Goal: Transaction & Acquisition: Purchase product/service

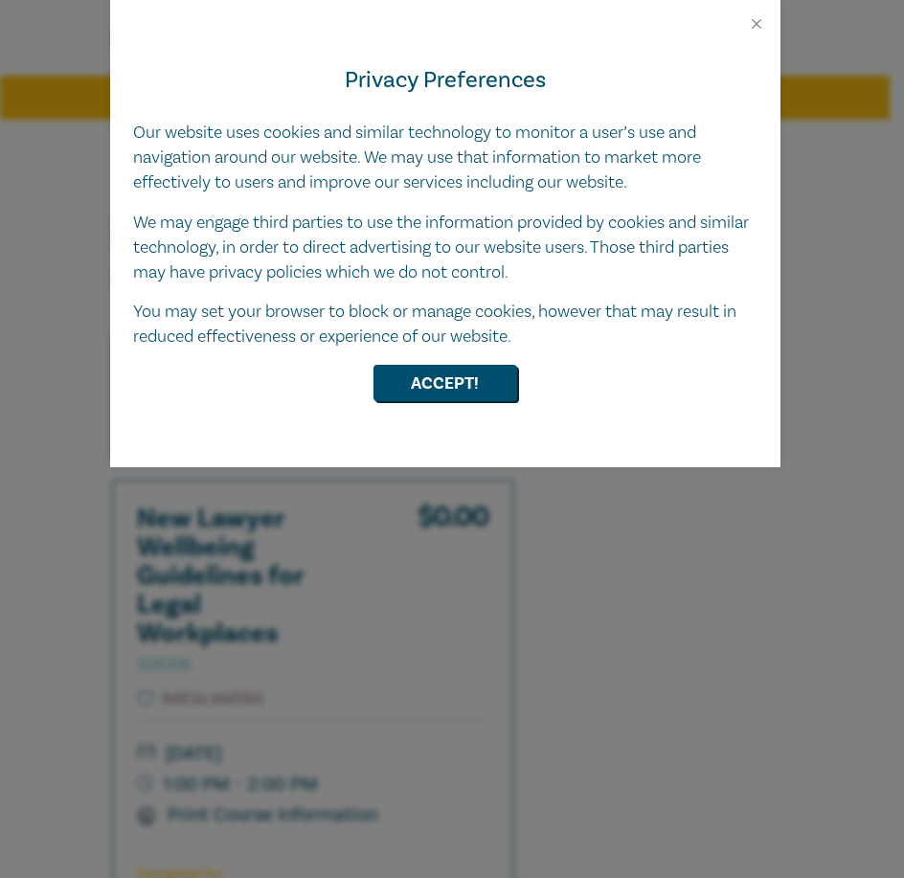
click at [429, 369] on button "Accept!" at bounding box center [446, 383] width 144 height 36
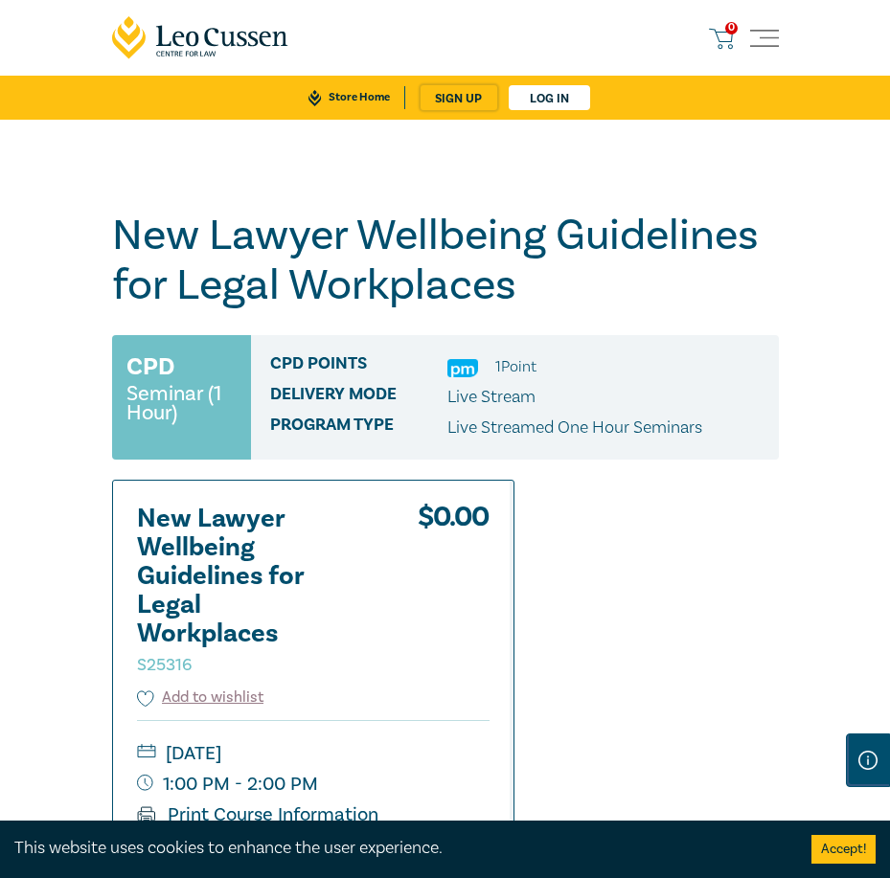
click at [462, 364] on img at bounding box center [462, 368] width 31 height 18
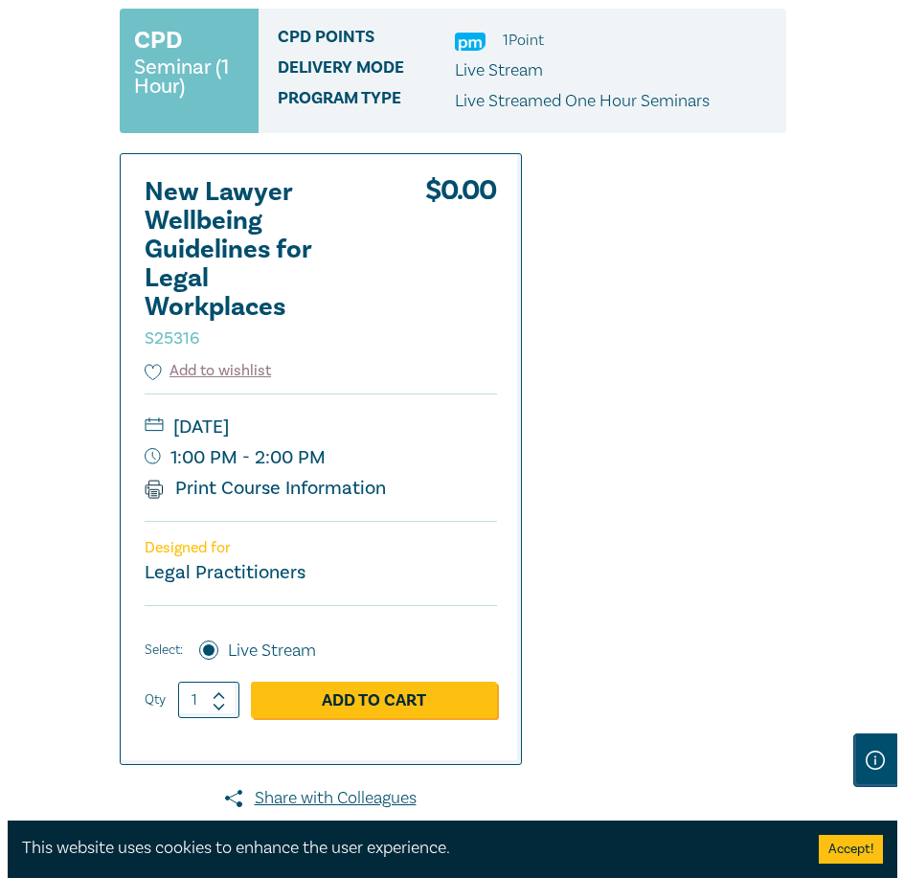
scroll to position [383, 0]
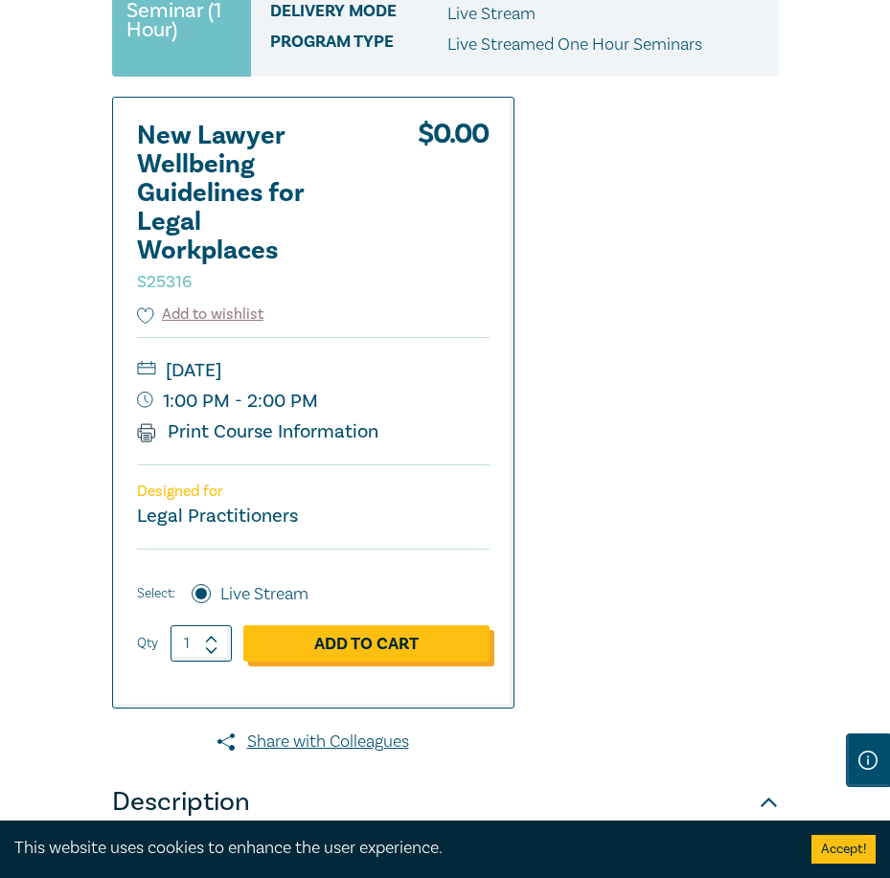
click at [373, 650] on link "Add to Cart" at bounding box center [366, 644] width 246 height 36
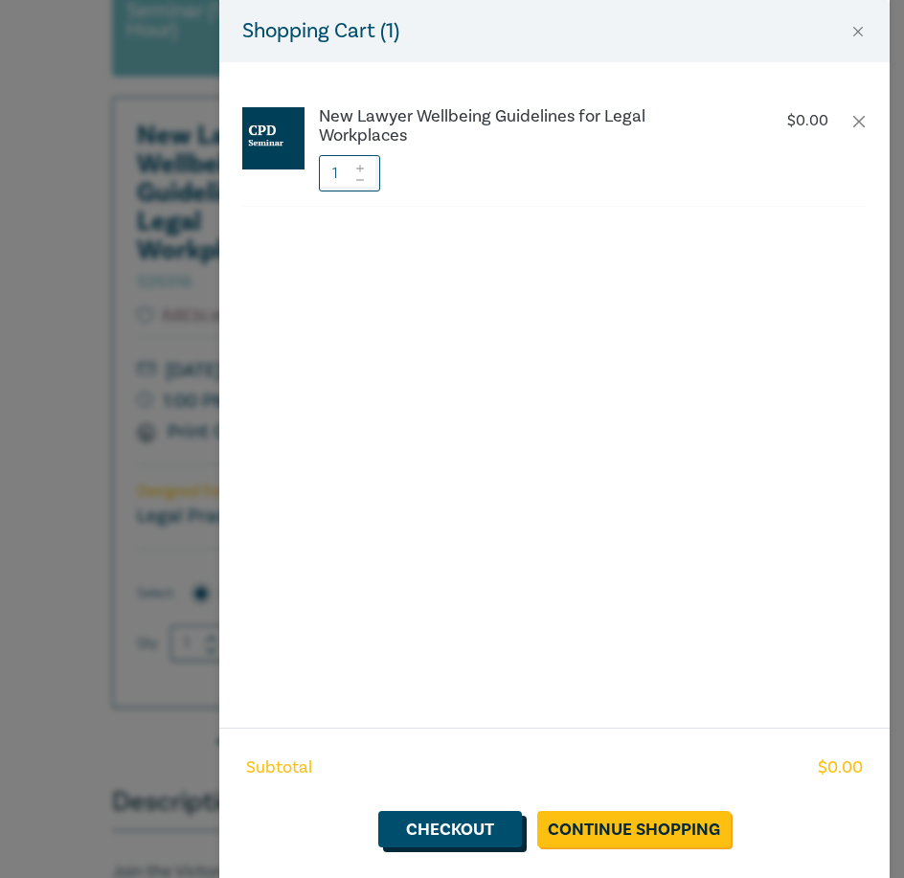
click at [429, 832] on link "Checkout" at bounding box center [450, 829] width 144 height 36
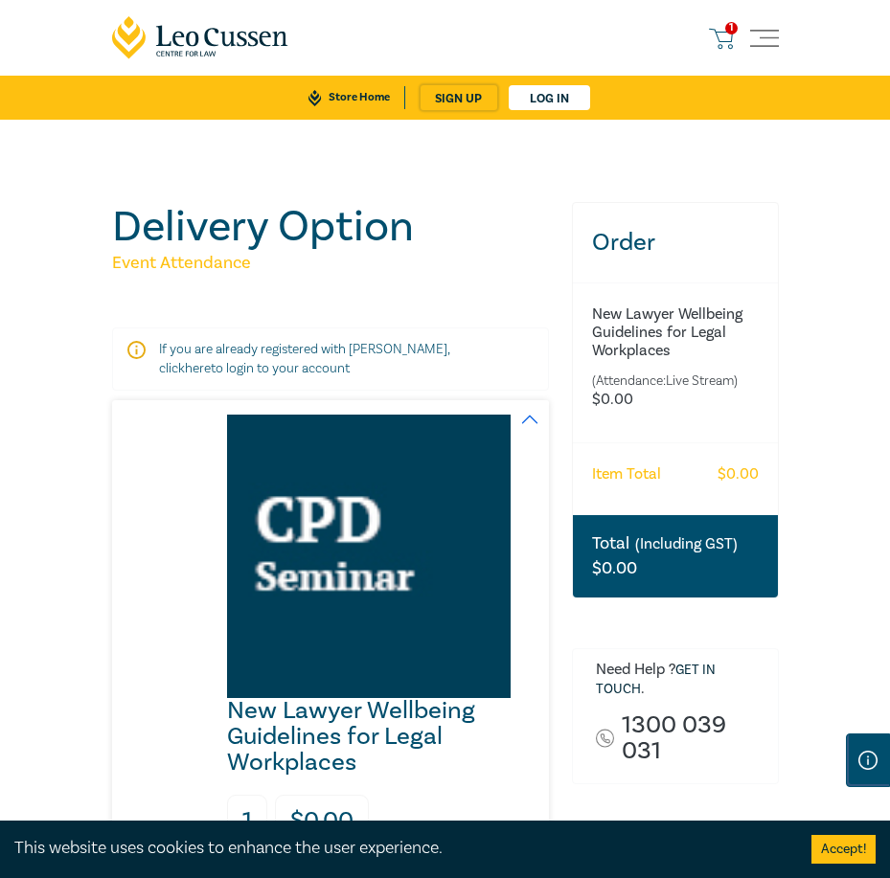
click at [724, 39] on icon at bounding box center [721, 39] width 24 height 24
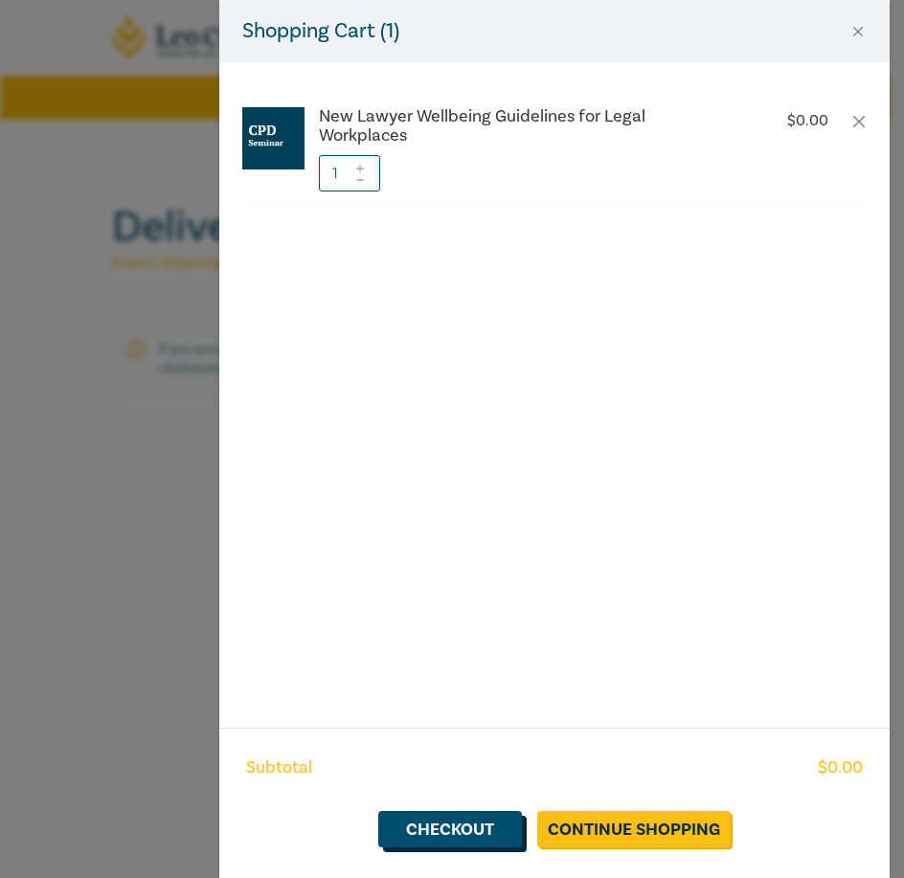
click at [441, 827] on link "Checkout" at bounding box center [450, 829] width 144 height 36
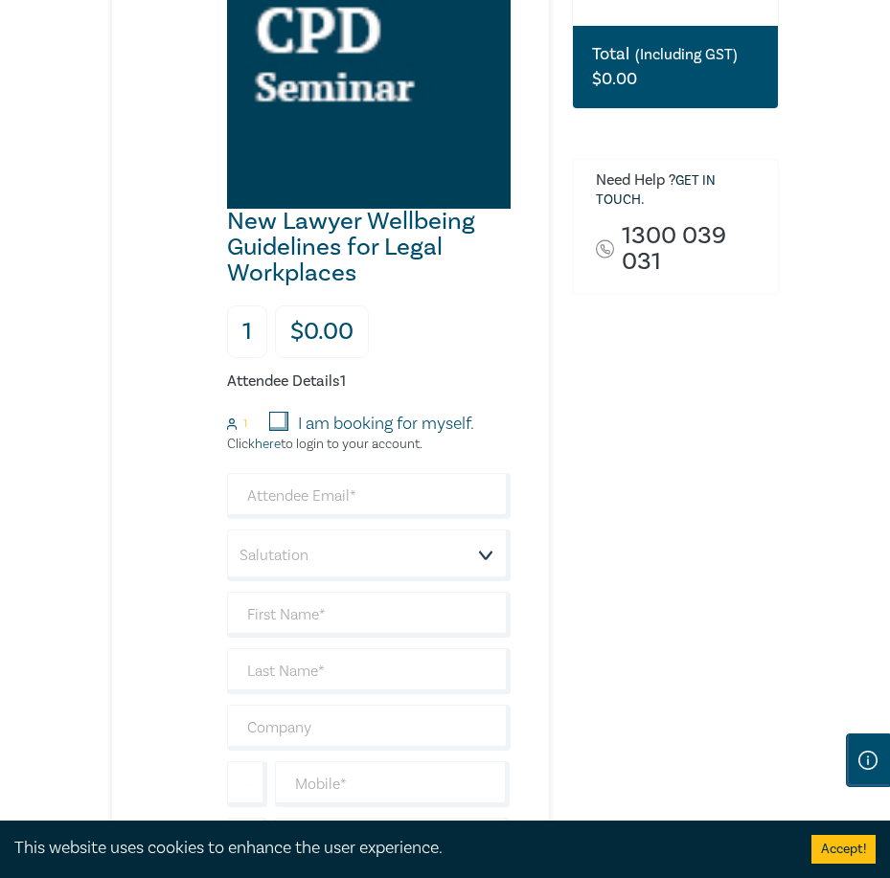
scroll to position [766, 0]
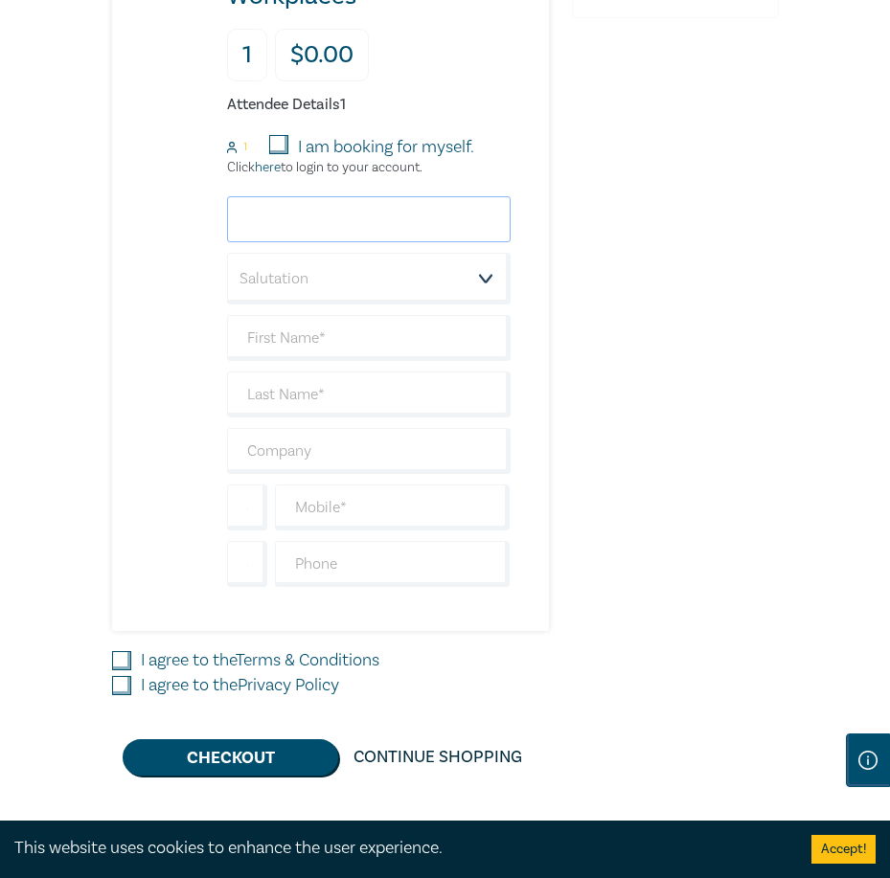
click at [344, 221] on input "email" at bounding box center [369, 219] width 284 height 46
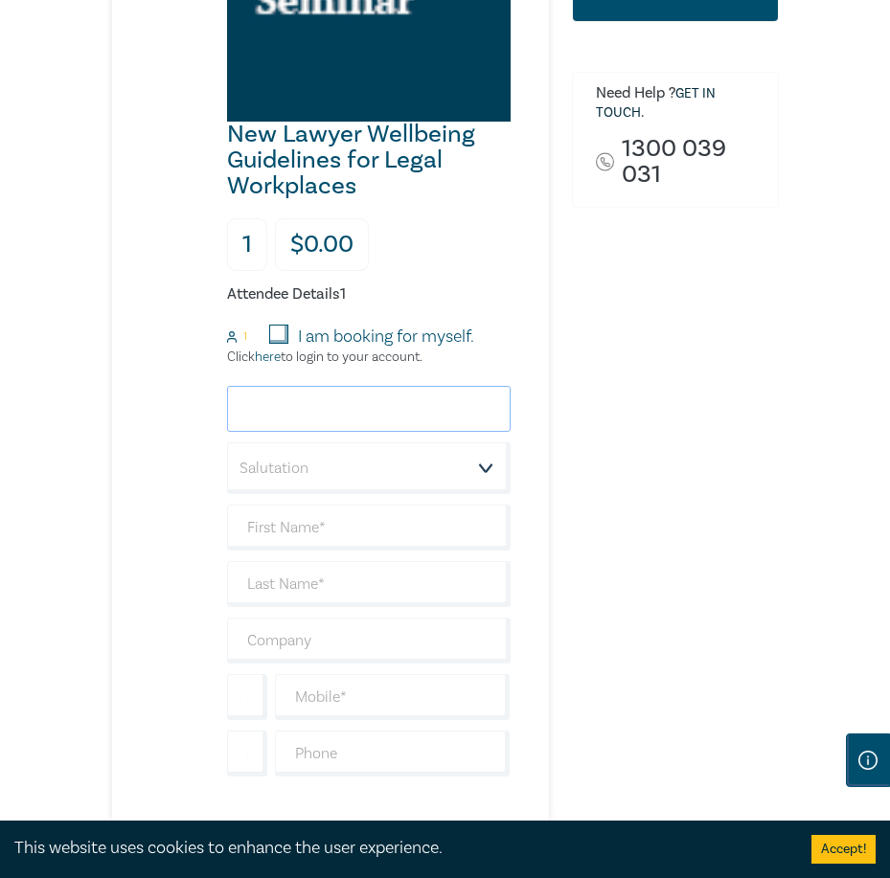
scroll to position [575, 0]
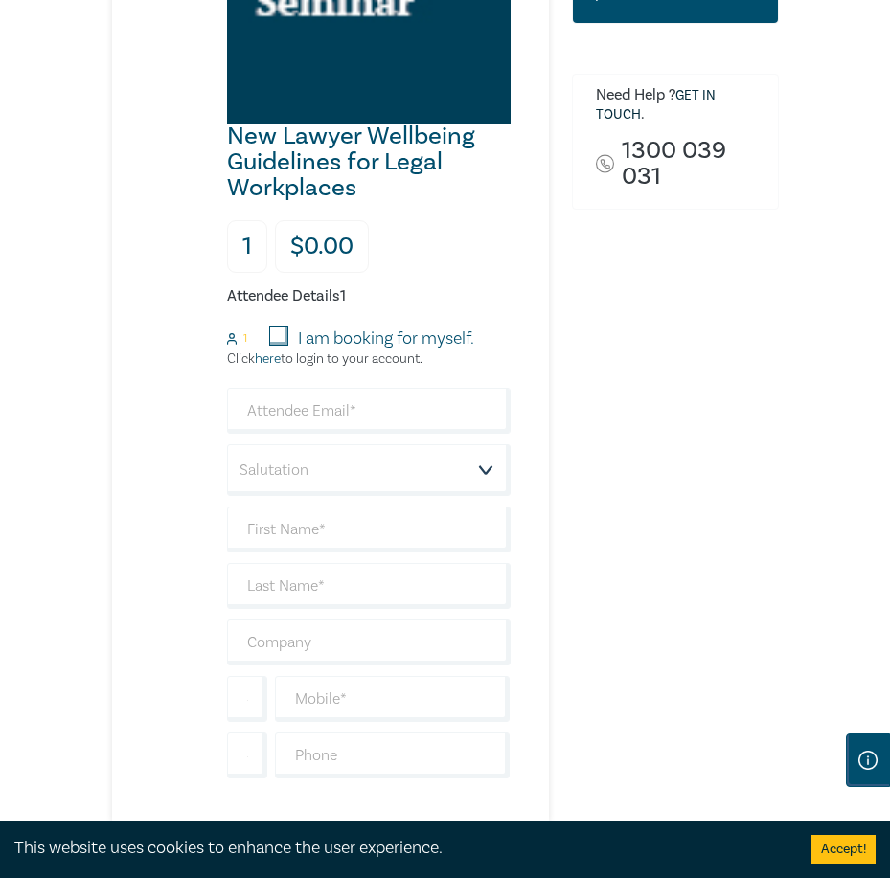
click at [272, 337] on input "I am booking for myself." at bounding box center [278, 336] width 19 height 19
checkbox input "true"
click at [313, 417] on input "email" at bounding box center [369, 411] width 284 height 46
type input "[EMAIL_ADDRESS][DOMAIN_NAME]"
type input "Patrick"
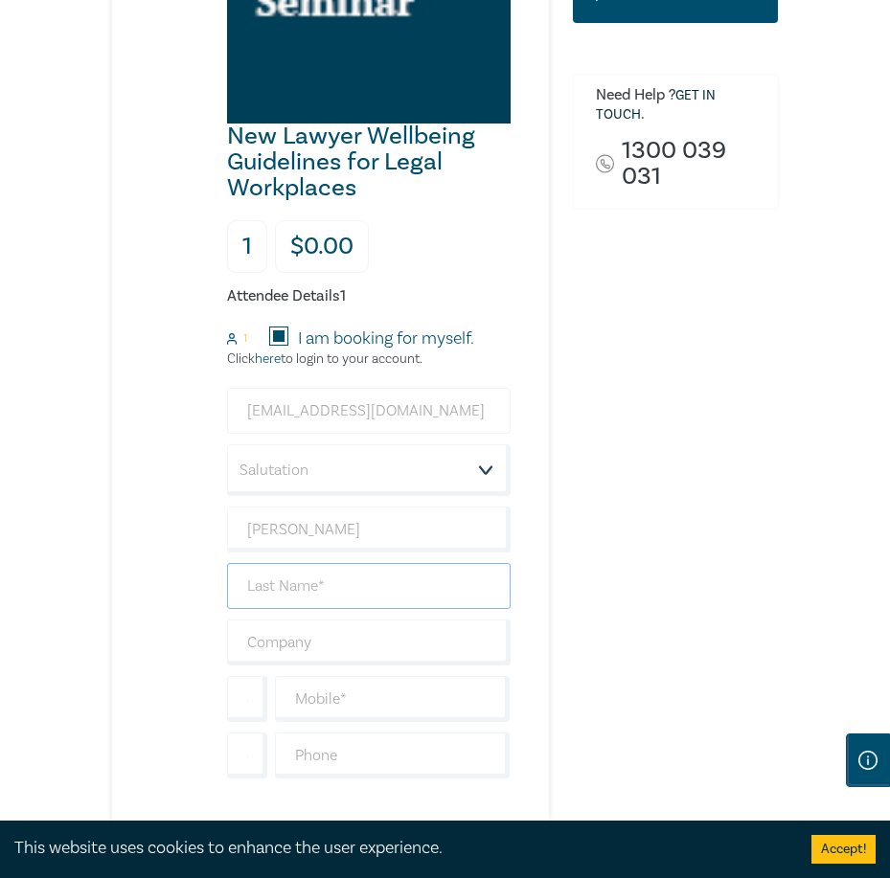
type input "[PERSON_NAME]"
type input "[PERSON_NAME] [PERSON_NAME] Lawyers"
drag, startPoint x: 303, startPoint y: 538, endPoint x: -195, endPoint y: 542, distance: 498.2
type input "[PERSON_NAME]"
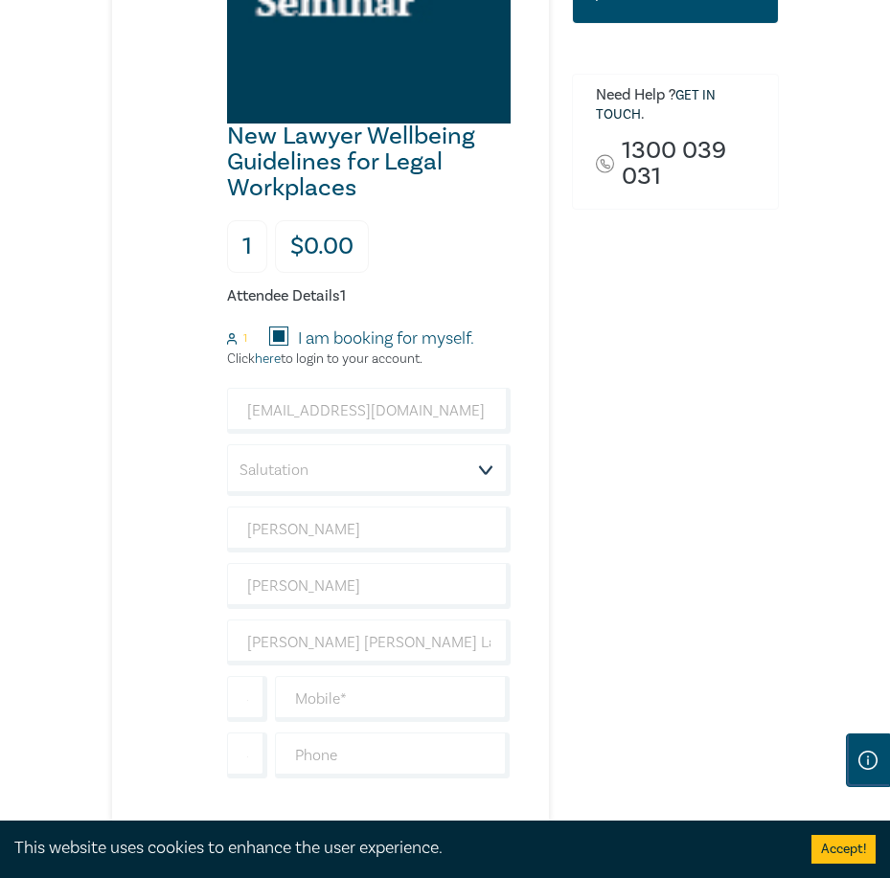
click at [805, 514] on div "Delivery Option Event Attendance If you are already registered with Leo Cussen,…" at bounding box center [445, 297] width 890 height 1505
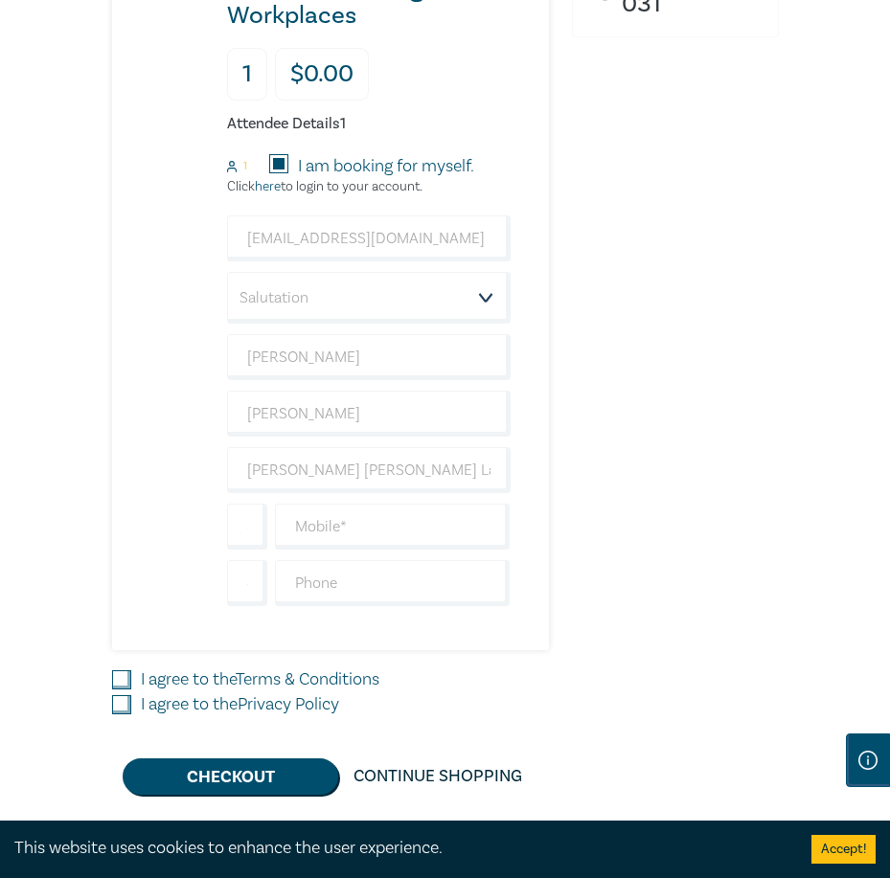
scroll to position [766, 0]
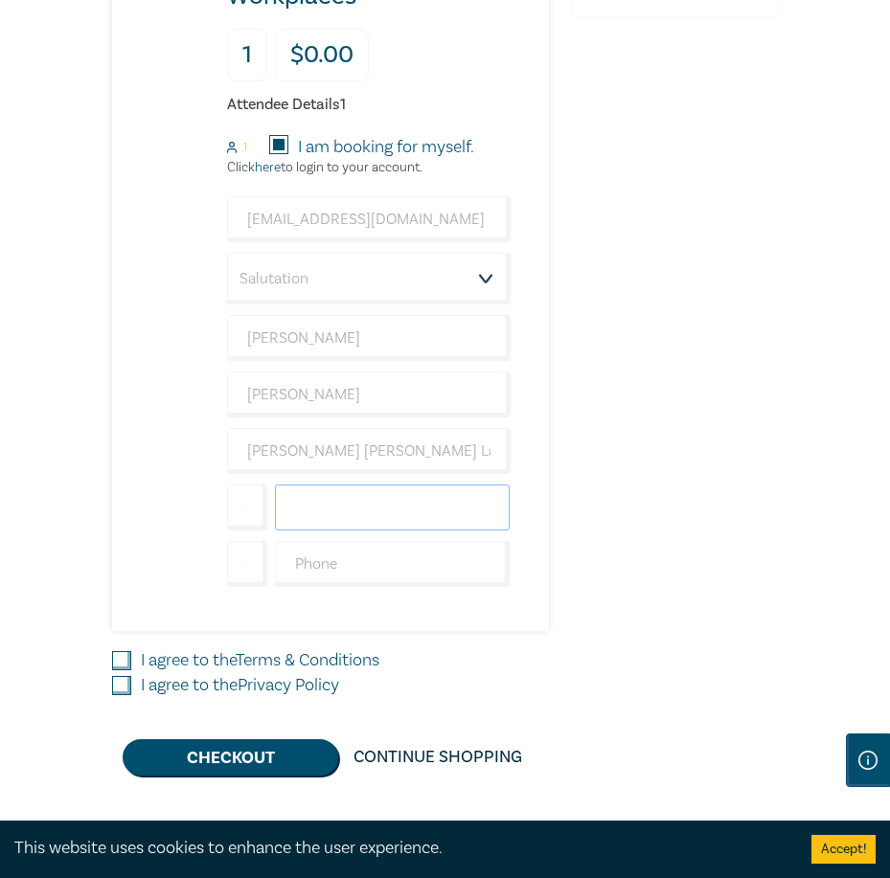
click at [347, 523] on input "text" at bounding box center [392, 508] width 235 height 46
type input "0431043694"
click at [335, 552] on input "text" at bounding box center [392, 564] width 235 height 46
click at [808, 536] on div "Delivery Option Event Attendance If you are already registered with Leo Cussen,…" at bounding box center [445, 105] width 890 height 1505
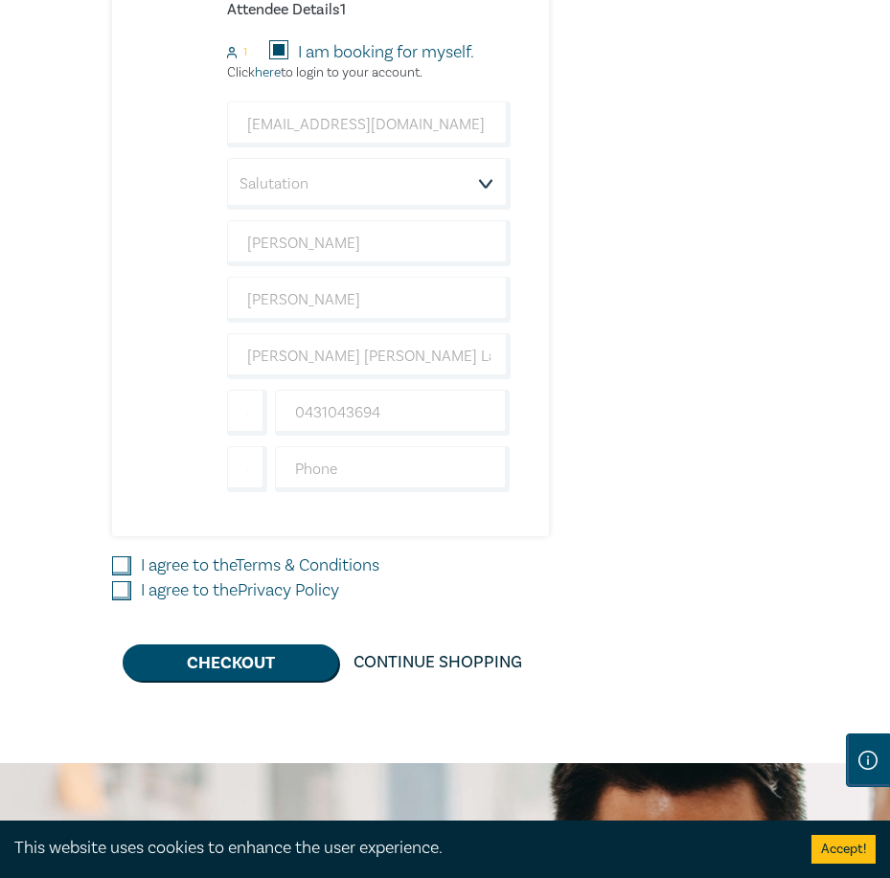
scroll to position [862, 0]
click at [121, 561] on input "I agree to the Terms & Conditions" at bounding box center [121, 565] width 19 height 19
checkbox input "true"
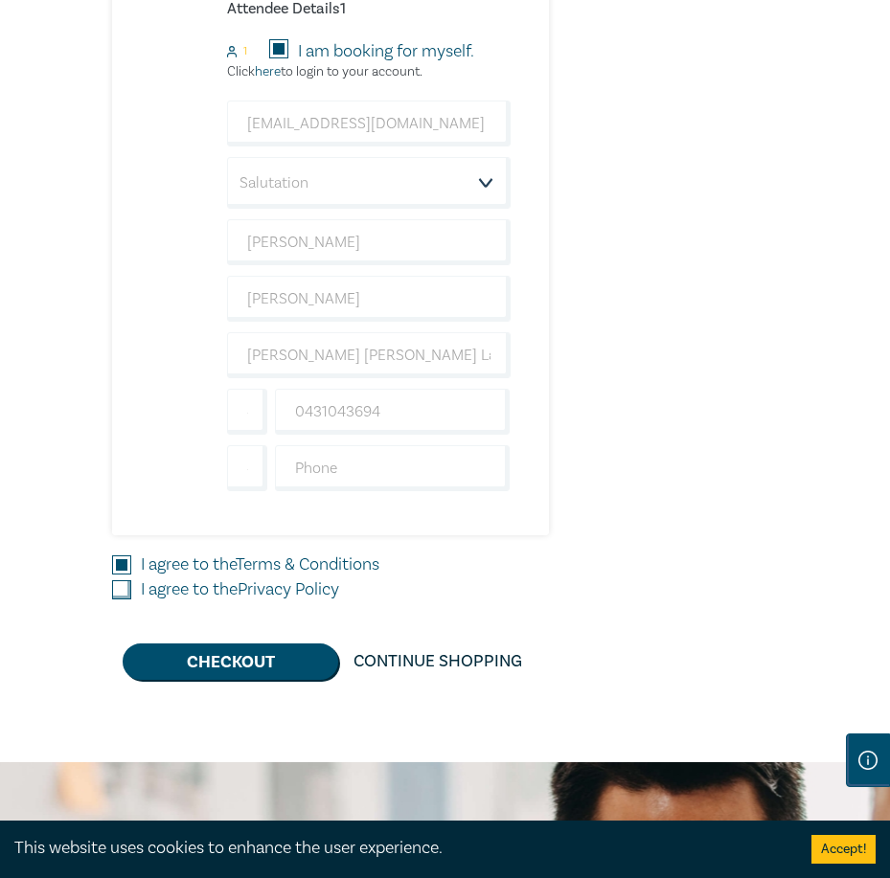
click at [112, 594] on input "I agree to the Privacy Policy" at bounding box center [121, 590] width 19 height 19
checkbox input "true"
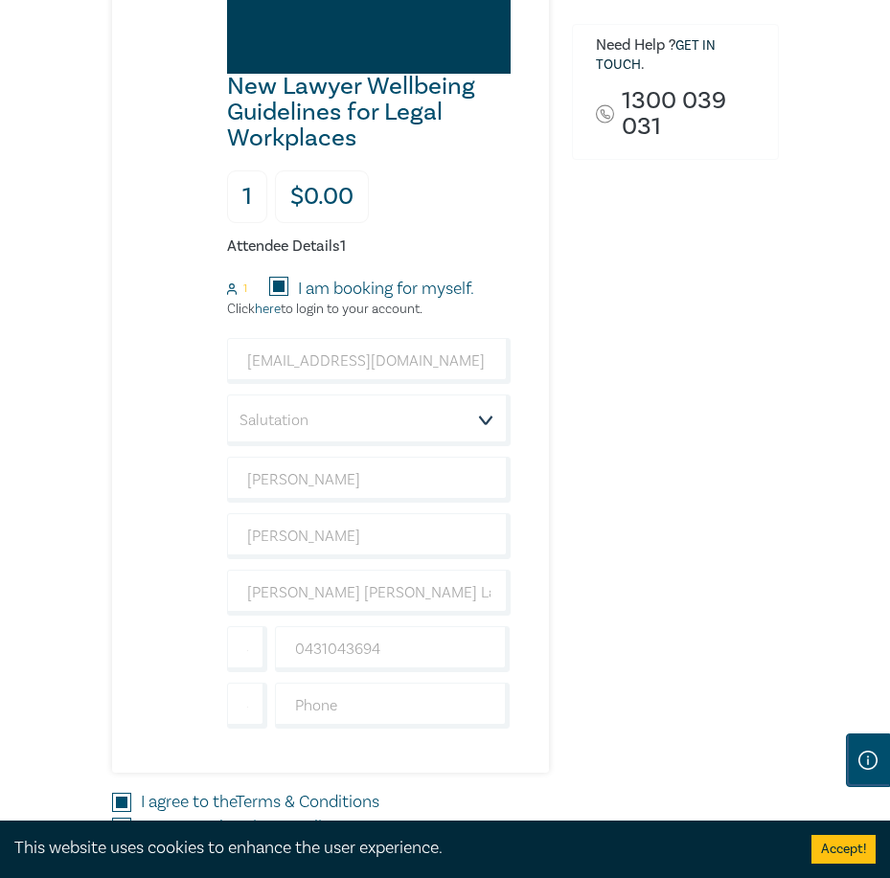
scroll to position [671, 0]
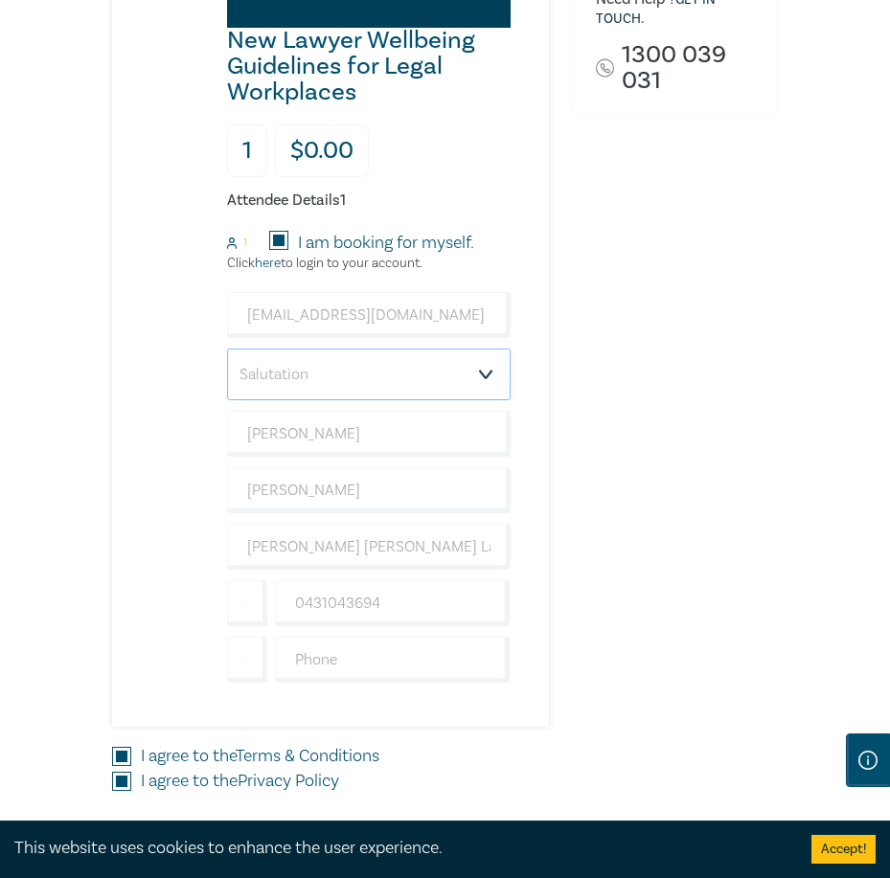
click at [374, 369] on select "Salutation Mr. Mrs. Ms. Miss Dr. Prof. Other" at bounding box center [369, 375] width 284 height 52
select select "Mr."
click at [227, 349] on select "Salutation Mr. Mrs. Ms. Miss Dr. Prof. Other" at bounding box center [369, 375] width 284 height 52
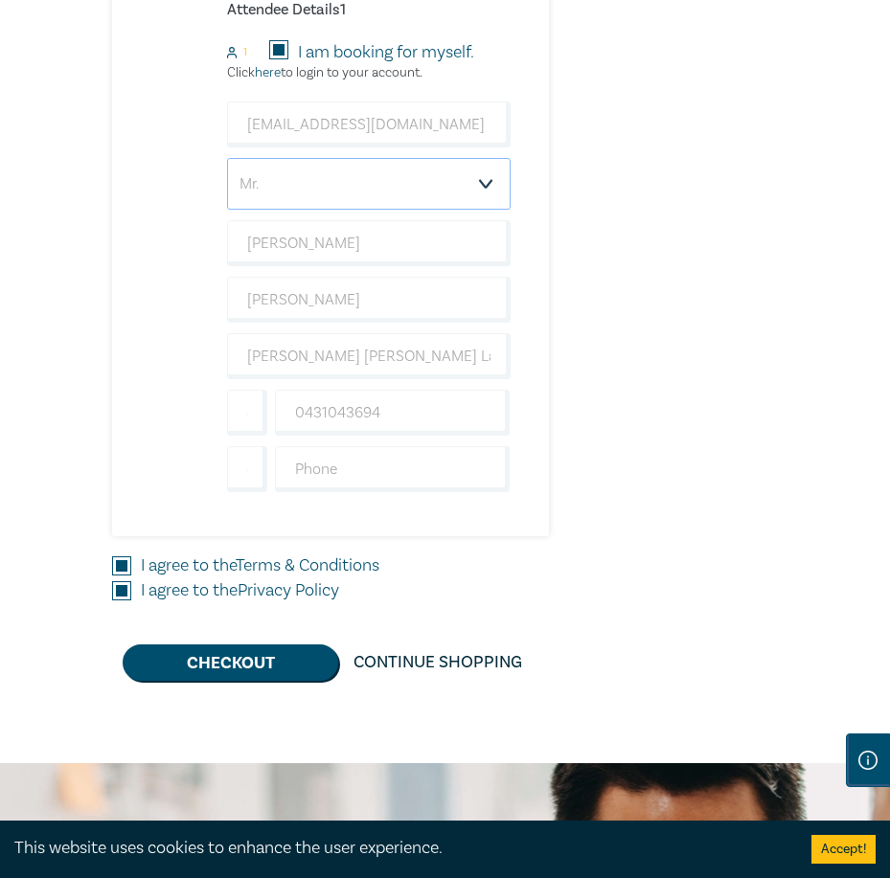
scroll to position [958, 0]
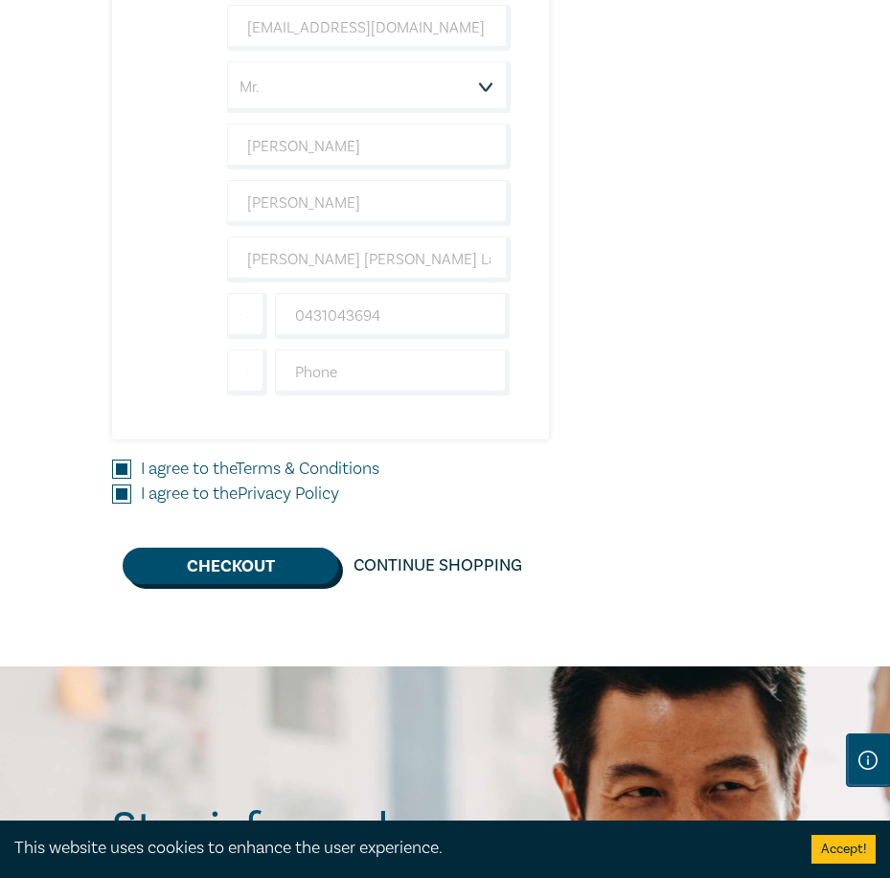
click at [240, 568] on button "Checkout" at bounding box center [231, 566] width 216 height 36
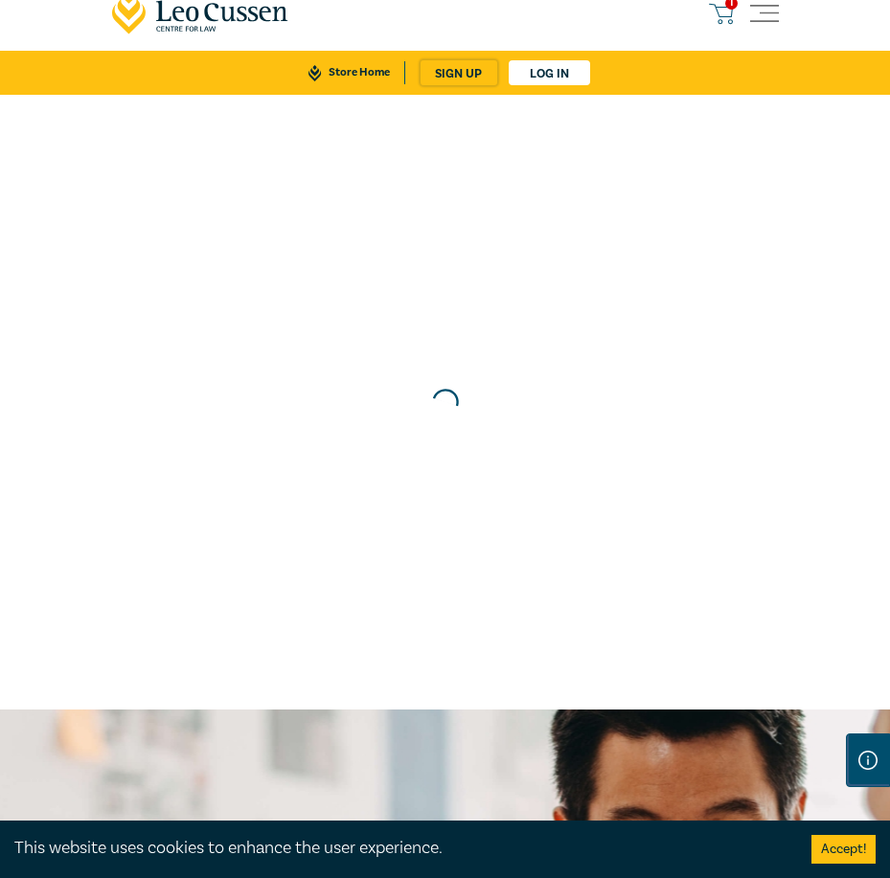
scroll to position [0, 0]
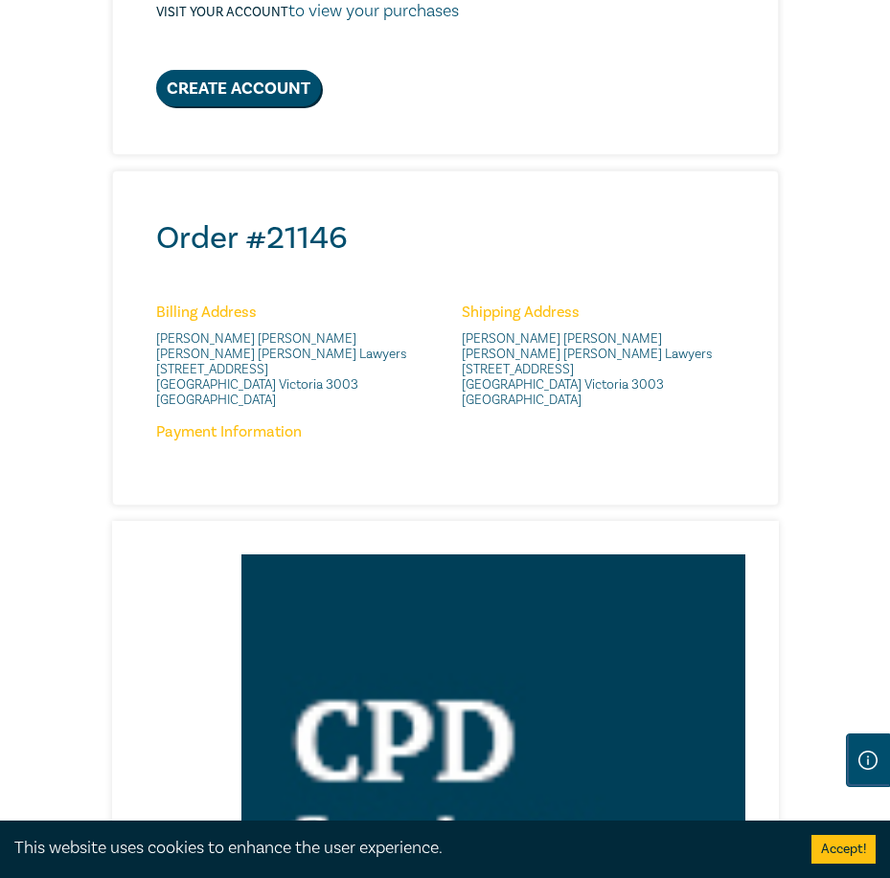
scroll to position [671, 0]
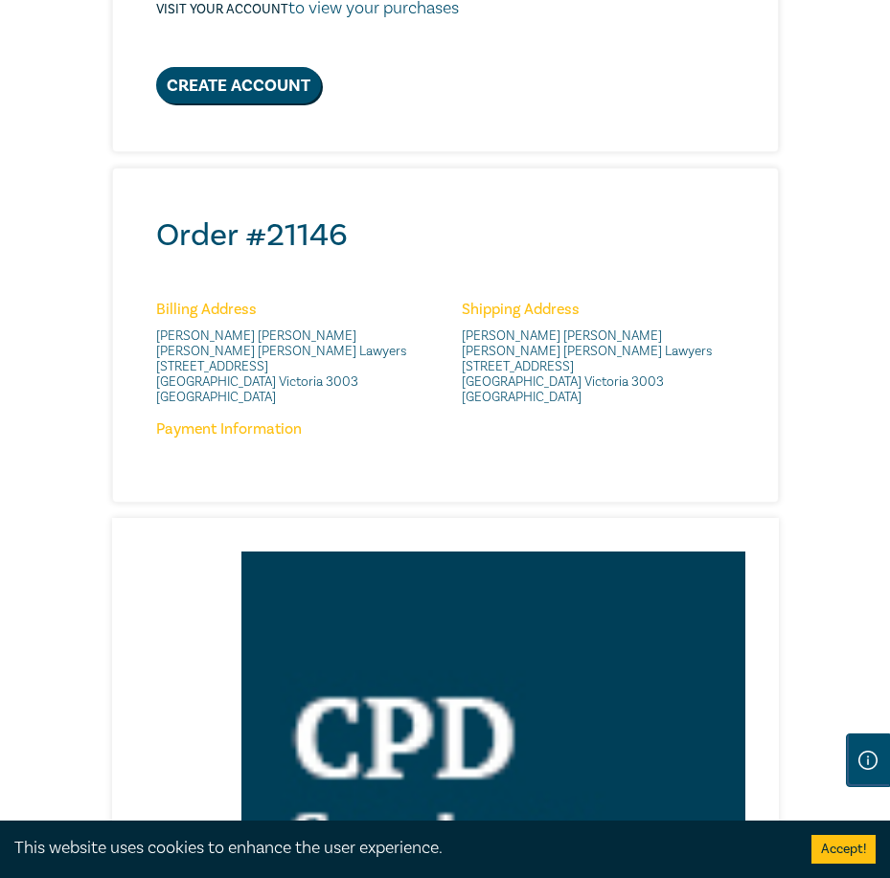
click at [227, 57] on div "Visit your account to view your purchases" at bounding box center [322, 8] width 333 height 117
click at [229, 75] on link "Create Account" at bounding box center [238, 85] width 165 height 36
select select "AU"
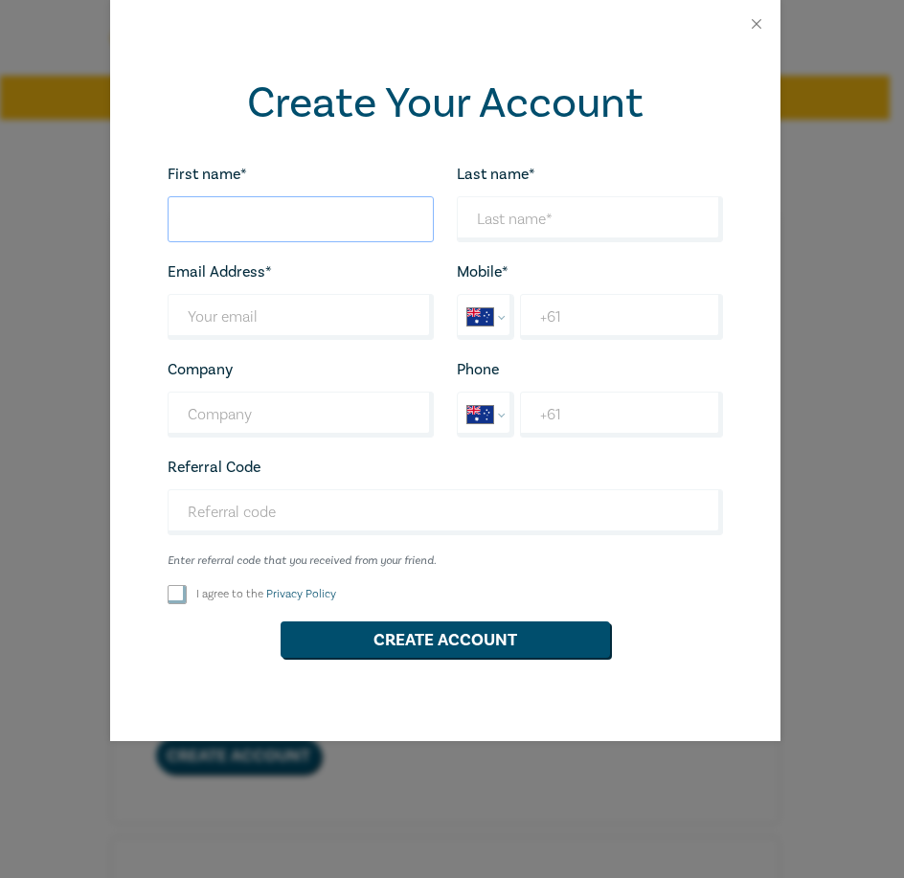
click at [242, 224] on input "First name*" at bounding box center [301, 219] width 266 height 46
type input "Adriano"
type input "tartanterry@iinet.net.au"
type input "Ganci Huggett Lawyers"
drag, startPoint x: 195, startPoint y: 194, endPoint x: -80, endPoint y: 221, distance: 277.3
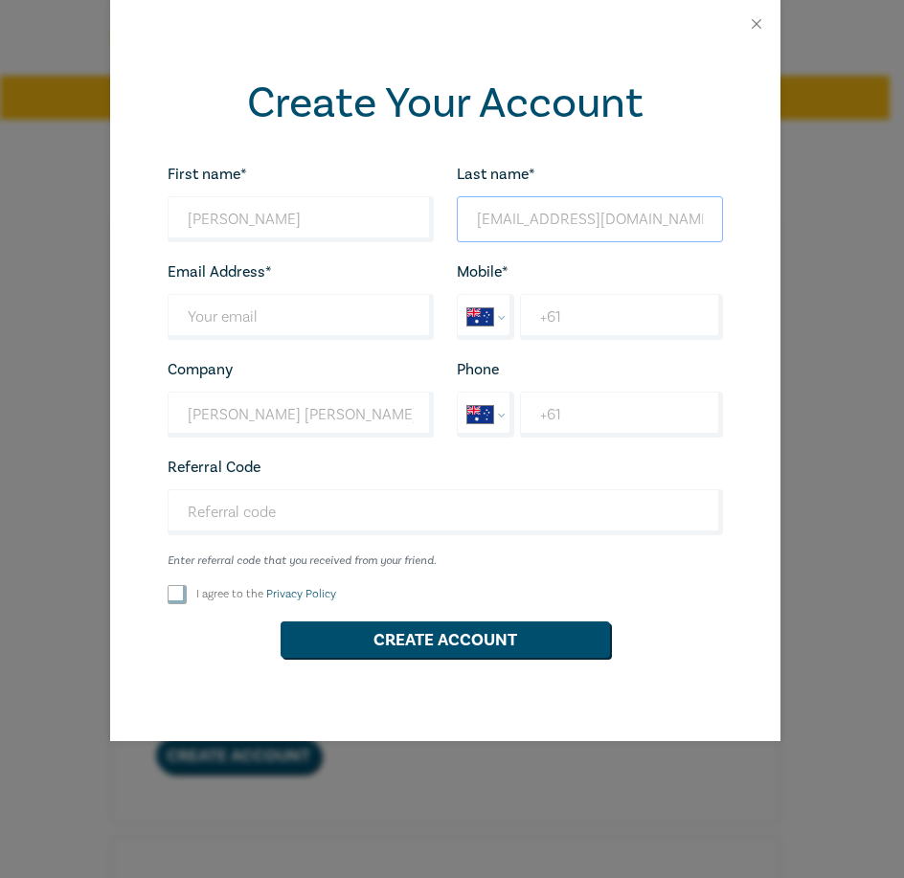
type input "[EMAIL_ADDRESS][DOMAIN_NAME]"
click at [565, 227] on input "[EMAIL_ADDRESS][DOMAIN_NAME]" at bounding box center [590, 219] width 266 height 46
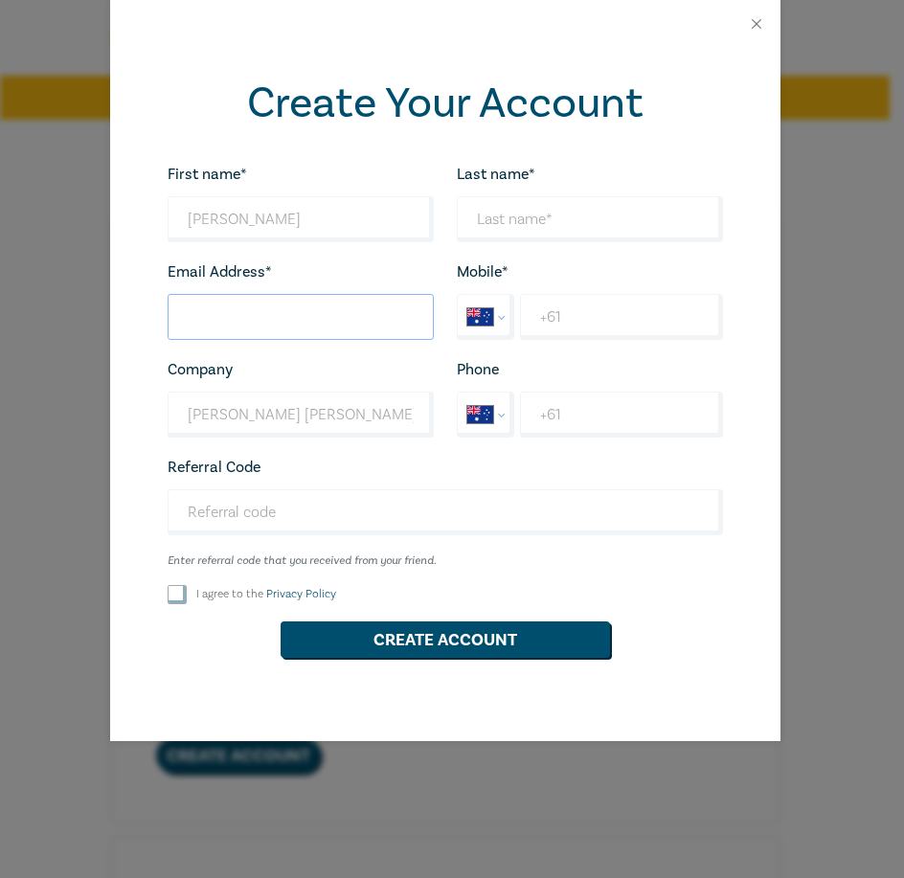
click at [195, 322] on input "Last name*" at bounding box center [301, 317] width 266 height 46
paste input "[EMAIL_ADDRESS][DOMAIN_NAME]"
type input "[EMAIL_ADDRESS][DOMAIN_NAME]"
click at [499, 217] on input "Last name*" at bounding box center [590, 219] width 266 height 46
type input "[PERSON_NAME]"
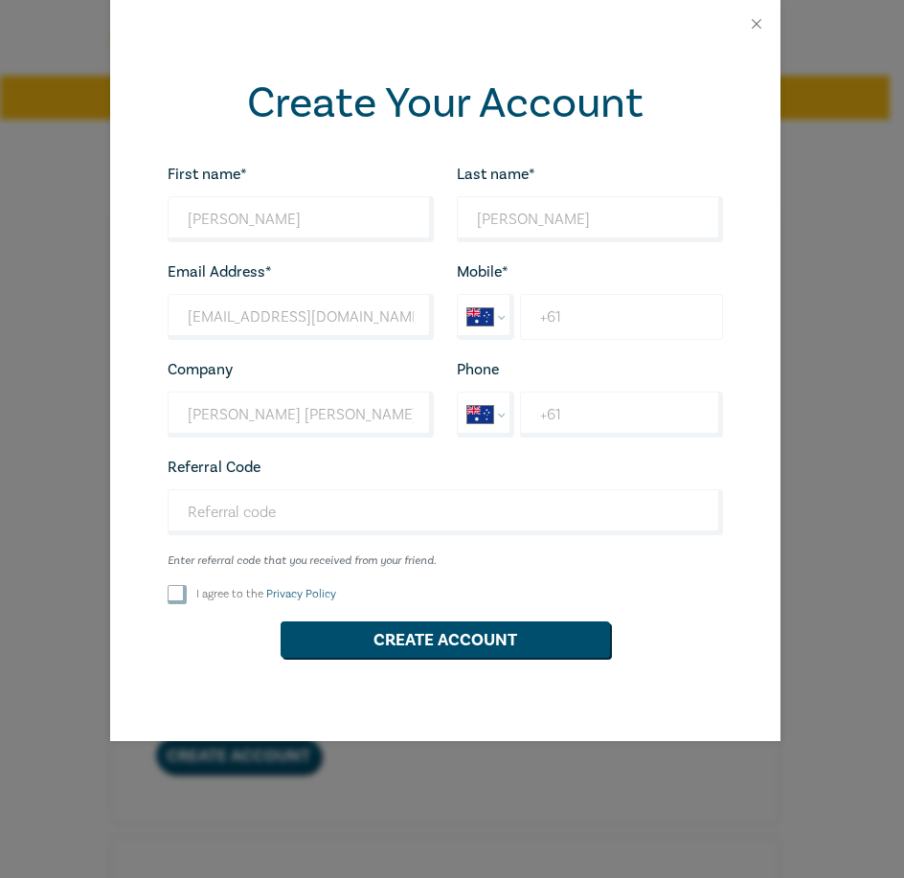
click at [581, 322] on input "+61" at bounding box center [621, 317] width 202 height 46
click at [584, 319] on input "+61" at bounding box center [621, 317] width 202 height 46
type input "+61 0431 043 694"
click at [371, 422] on input "[PERSON_NAME] [PERSON_NAME] Lawyers" at bounding box center [301, 415] width 266 height 46
click at [134, 490] on div "Create Your Account First name* Adriano Looks good! Last name* Salemi Looks goo…" at bounding box center [445, 395] width 671 height 694
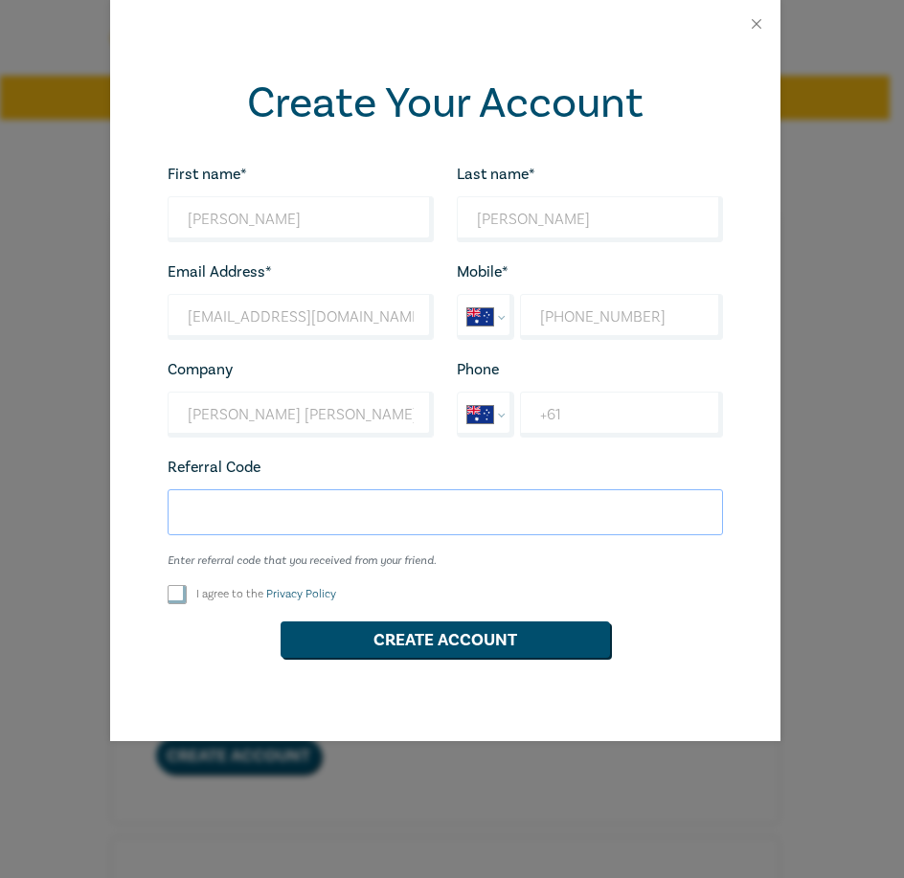
click at [204, 510] on input "Referral Code" at bounding box center [446, 513] width 556 height 46
click at [301, 516] on input "Referral Code" at bounding box center [446, 513] width 556 height 46
drag, startPoint x: 173, startPoint y: 594, endPoint x: 235, endPoint y: 615, distance: 64.8
click at [172, 594] on input "I agree to the Privacy Policy" at bounding box center [177, 594] width 19 height 19
checkbox input "true"
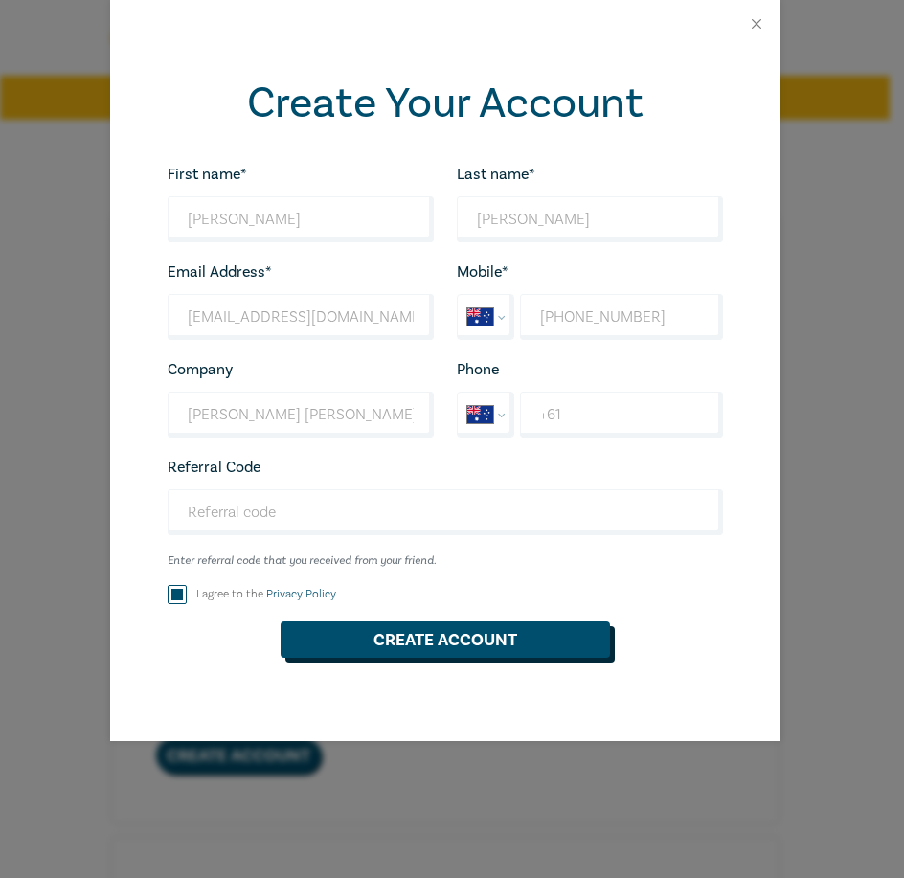
click at [492, 643] on button "Create Account" at bounding box center [446, 640] width 330 height 36
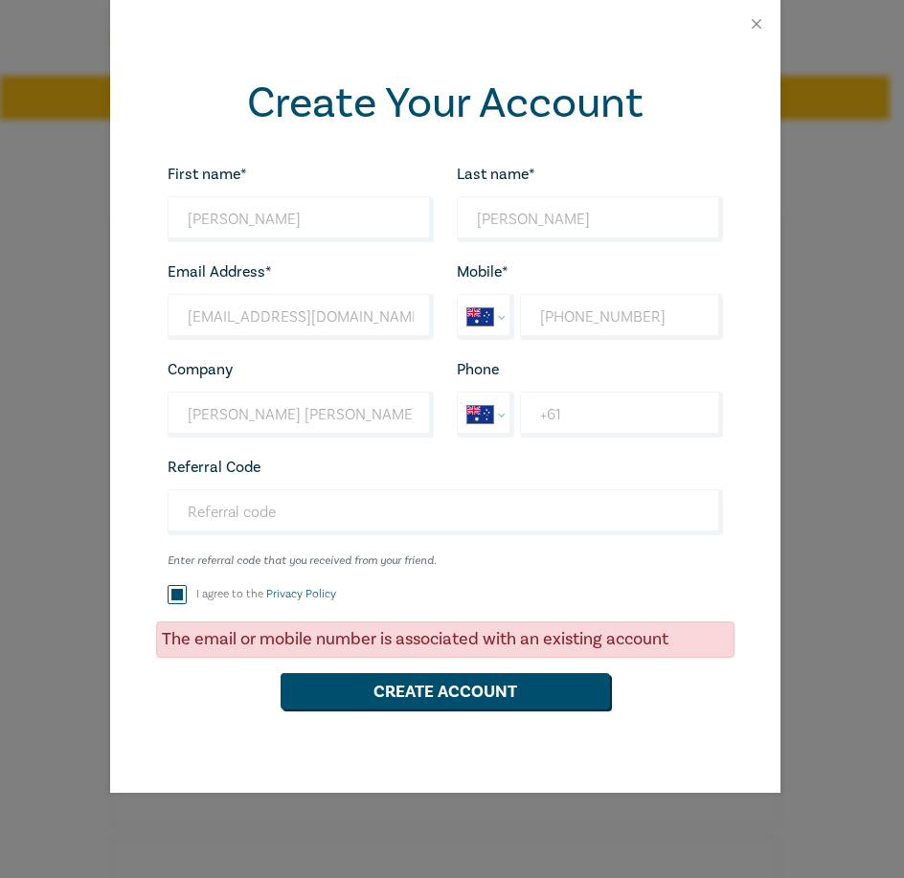
click at [755, 13] on div at bounding box center [445, 24] width 671 height 48
click at [758, 19] on button "Close" at bounding box center [756, 23] width 17 height 17
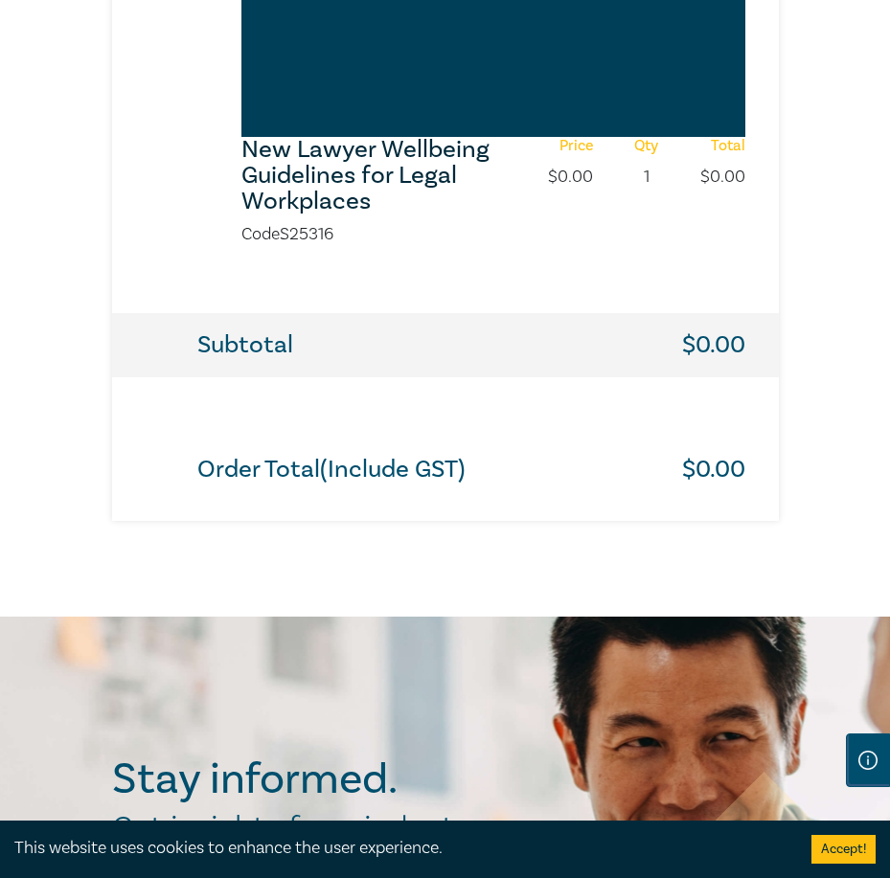
scroll to position [1588, 0]
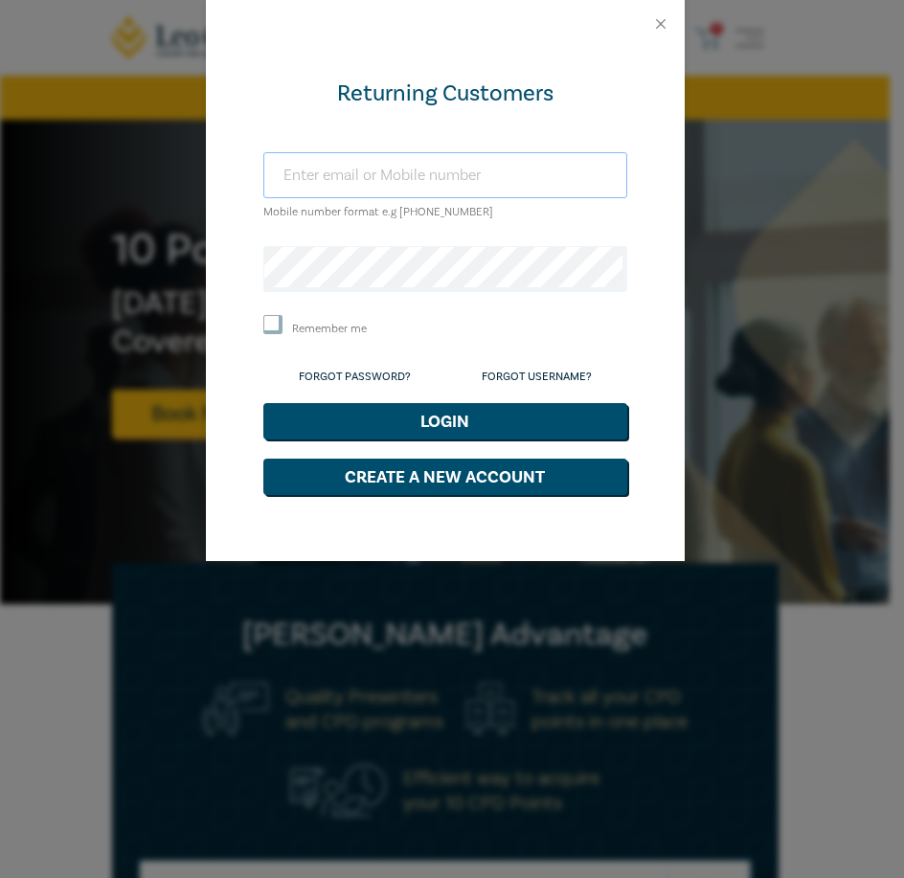
type input "asalemi@gancihuggett.com.au"
click at [200, 368] on div "Returning Customers asalemi@gancihuggett.com.au Mobile number format e.g +61 00…" at bounding box center [452, 439] width 904 height 878
click at [425, 417] on button "Login" at bounding box center [445, 421] width 364 height 36
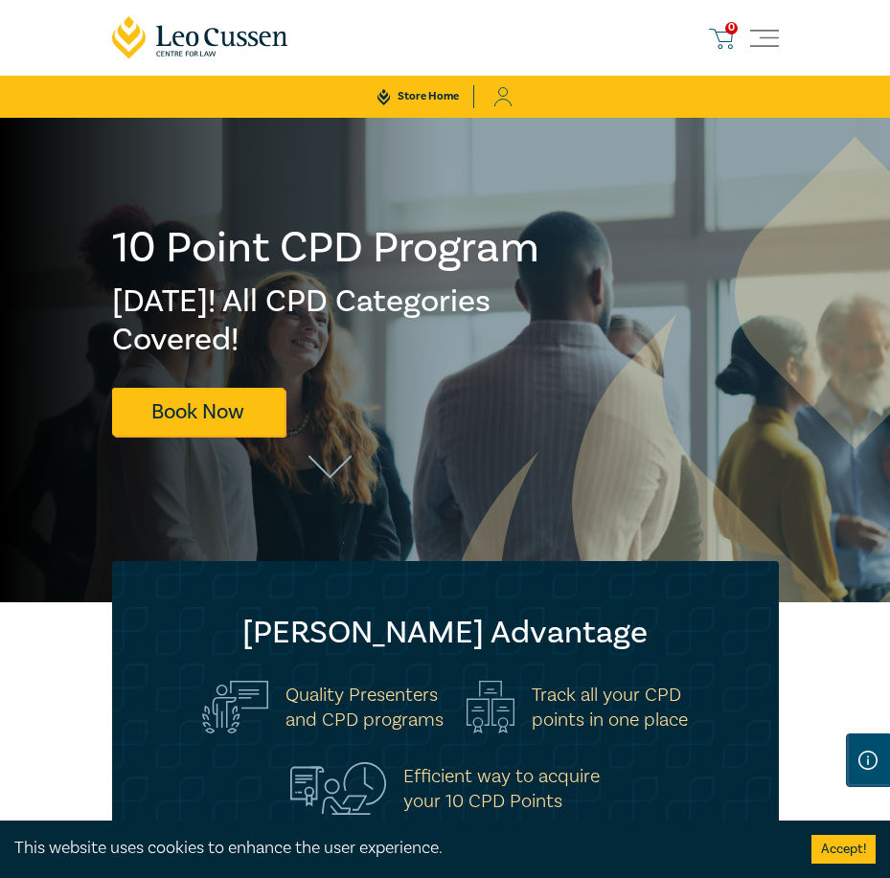
click at [762, 30] on span "Toggle navigation" at bounding box center [764, 38] width 29 height 29
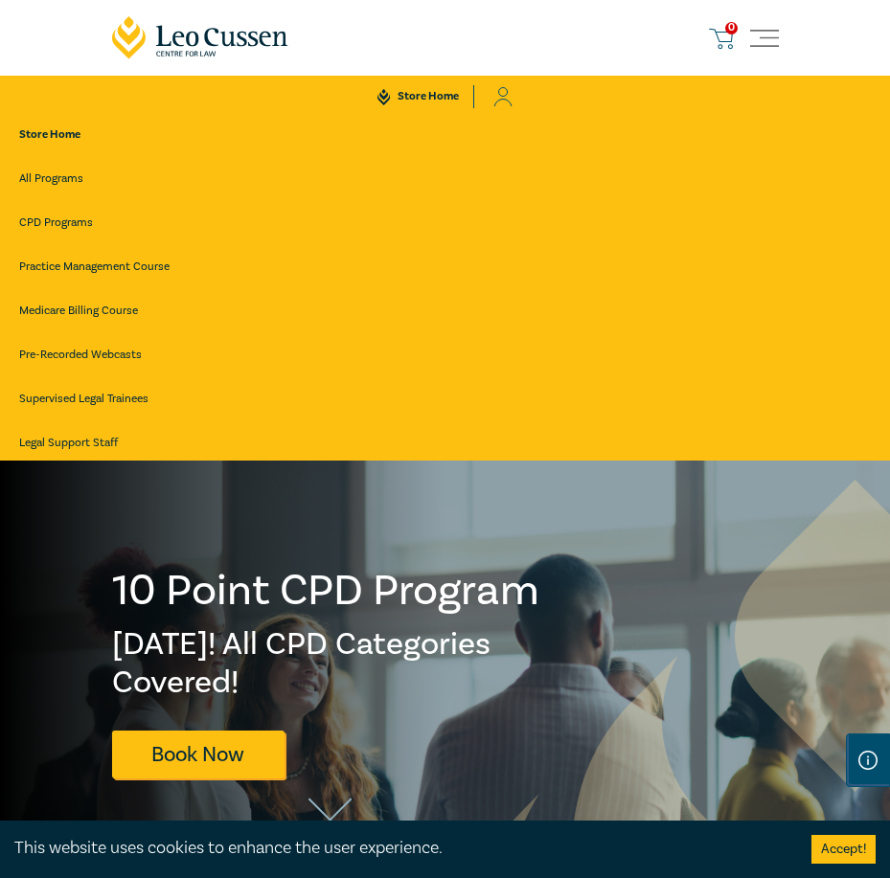
click at [511, 89] on icon at bounding box center [502, 97] width 19 height 20
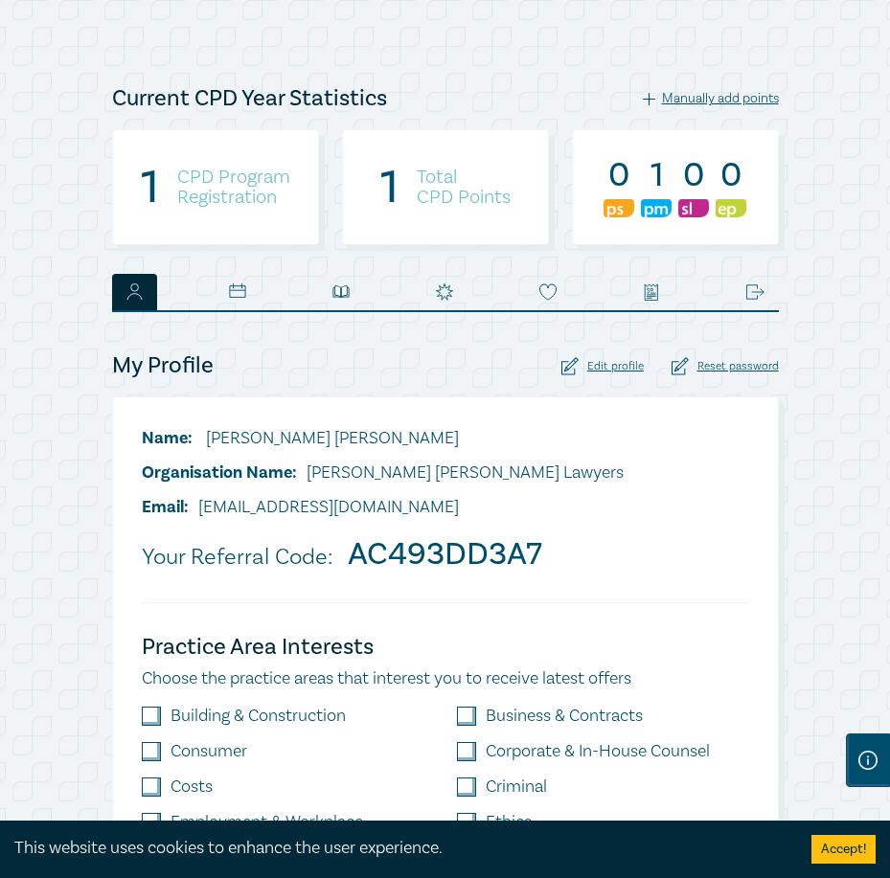
scroll to position [287, 0]
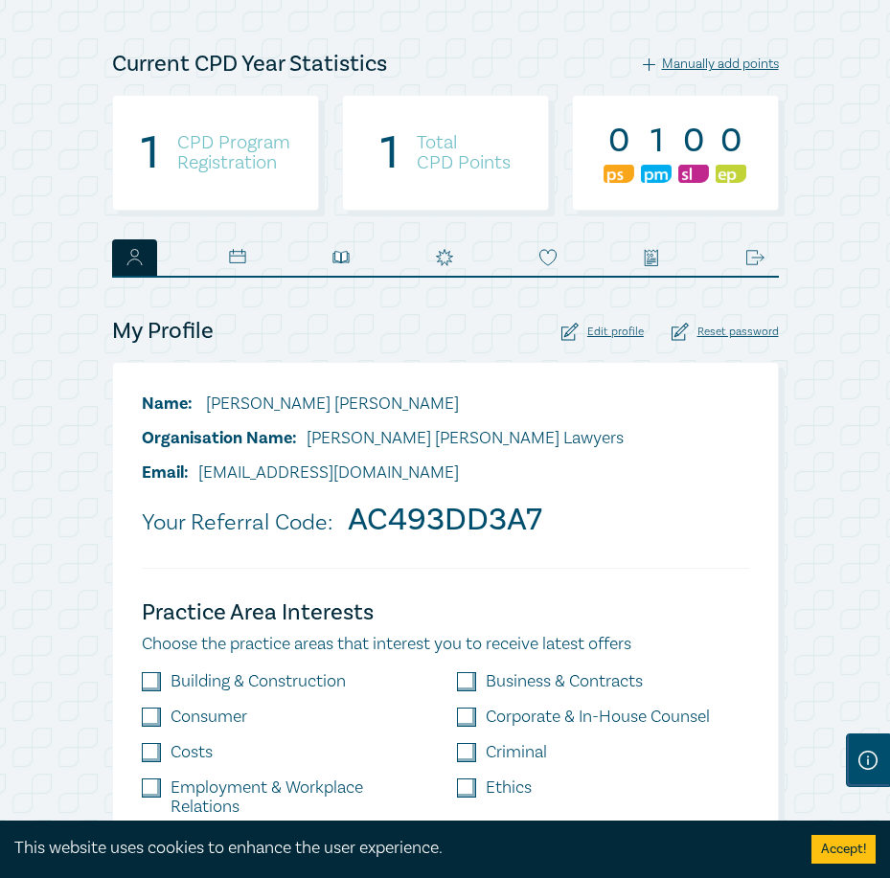
click at [253, 162] on h4 "CPD Program Registration" at bounding box center [233, 153] width 113 height 40
drag, startPoint x: 253, startPoint y: 162, endPoint x: 488, endPoint y: 153, distance: 234.9
click at [483, 153] on h4 "Total CPD Points" at bounding box center [464, 153] width 94 height 40
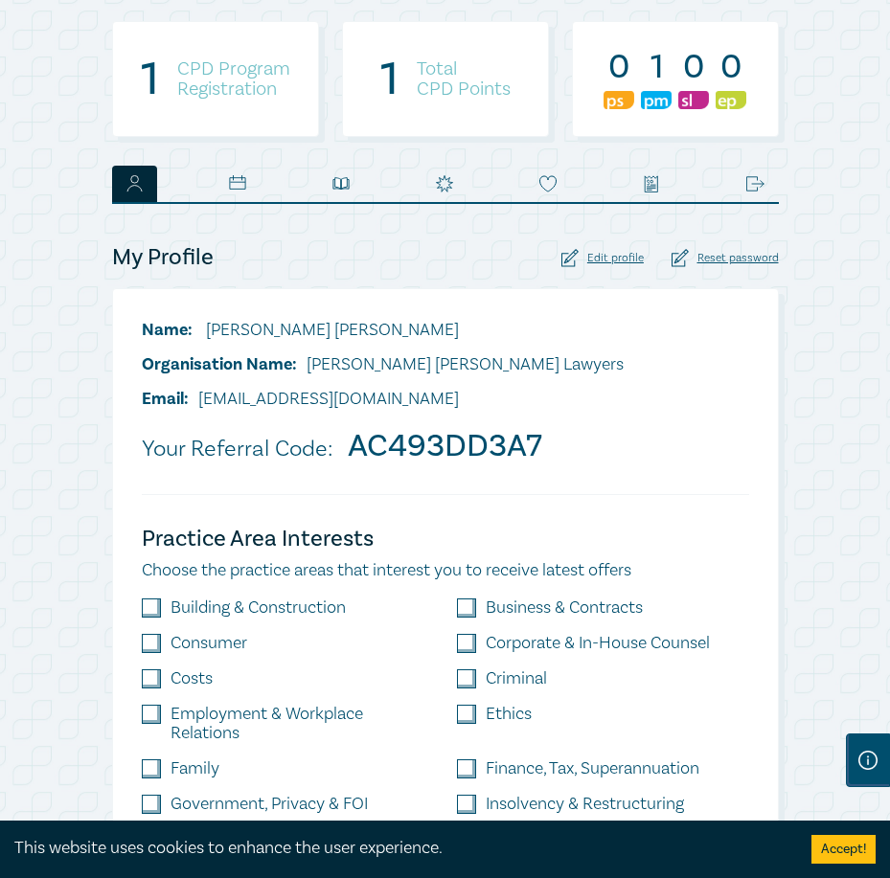
scroll to position [0, 0]
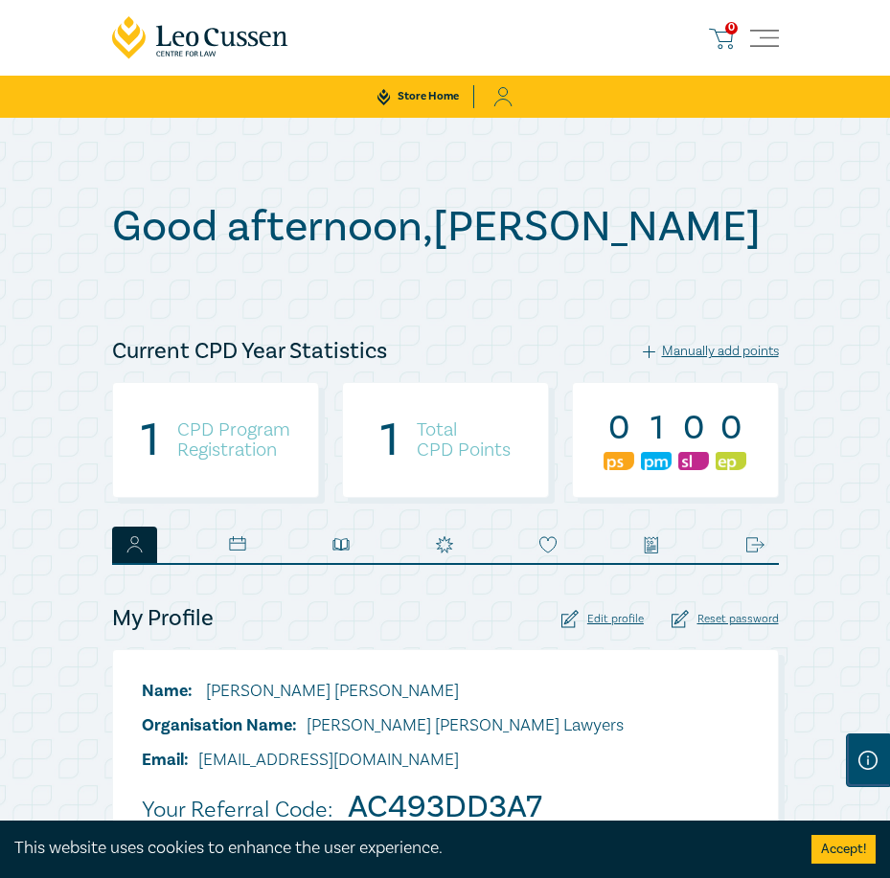
drag, startPoint x: 433, startPoint y: 436, endPoint x: 319, endPoint y: 467, distance: 118.3
click at [431, 436] on h4 "Total CPD Points" at bounding box center [464, 441] width 94 height 40
click at [227, 547] on link "Upcoming Events" at bounding box center [238, 545] width 46 height 36
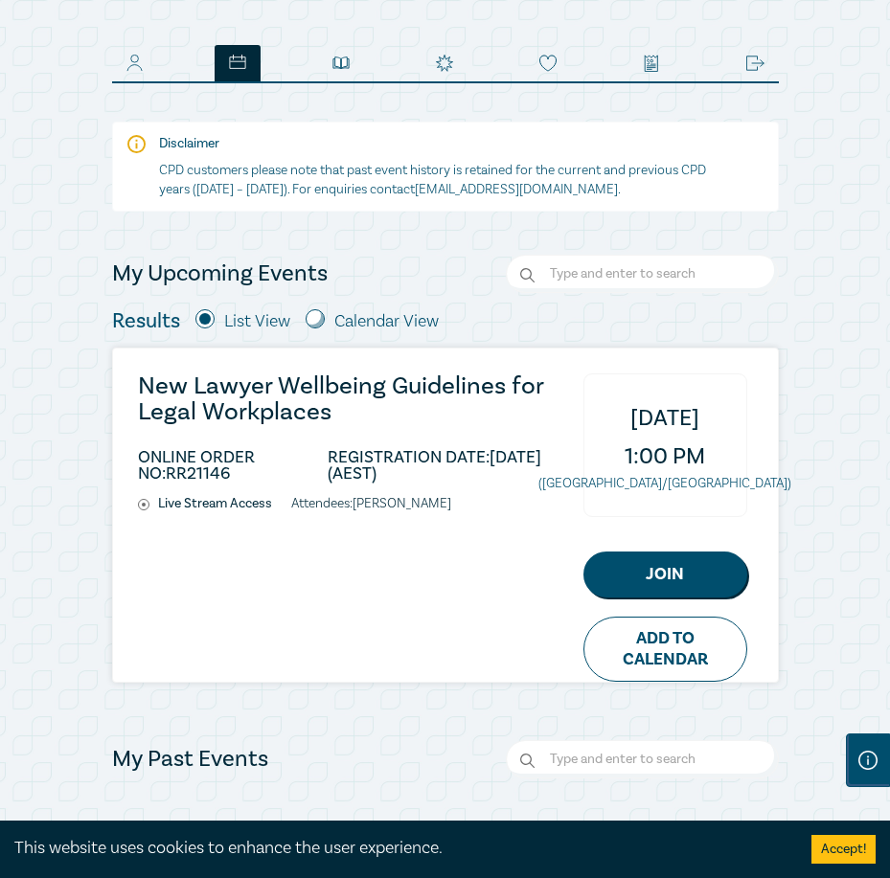
scroll to position [287, 0]
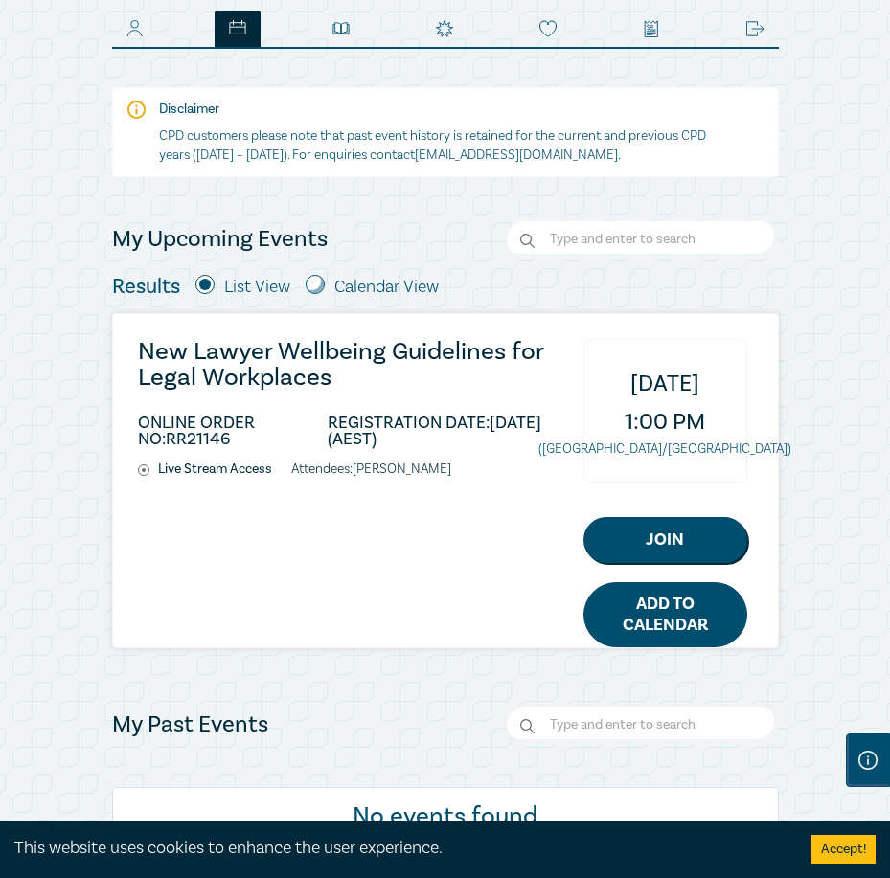
click at [652, 606] on link "Add to Calendar" at bounding box center [665, 614] width 164 height 65
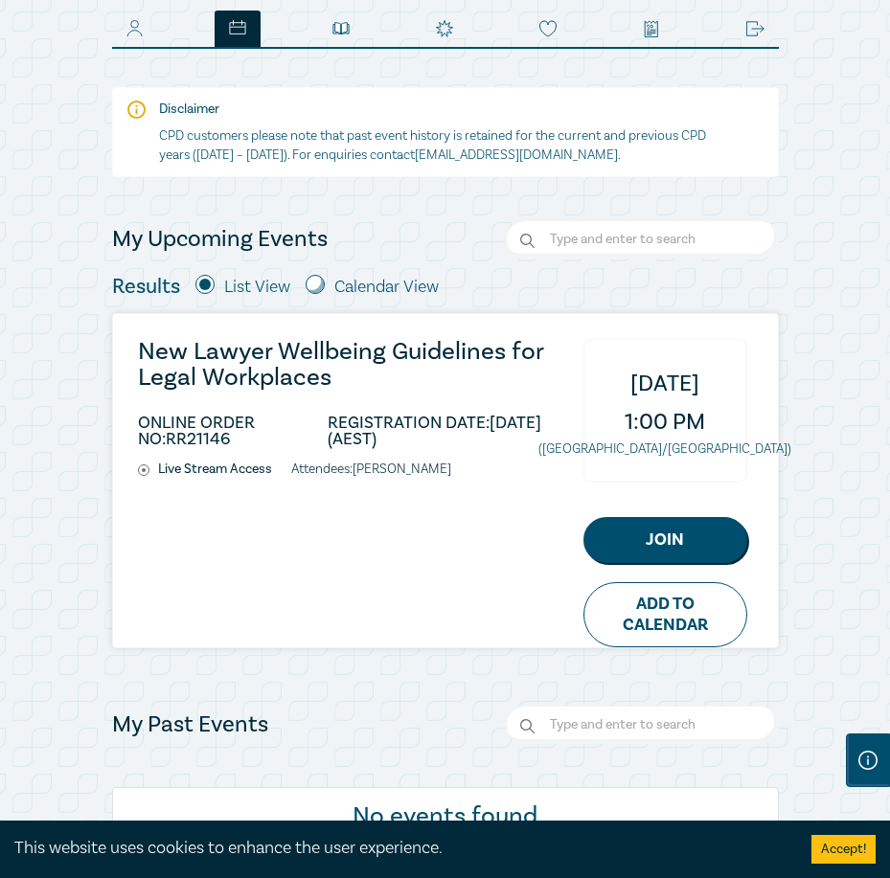
click at [300, 507] on div "New Lawyer Wellbeing Guidelines for Legal Workplaces ONLINE ORDER NO: RR21146 R…" at bounding box center [445, 480] width 665 height 333
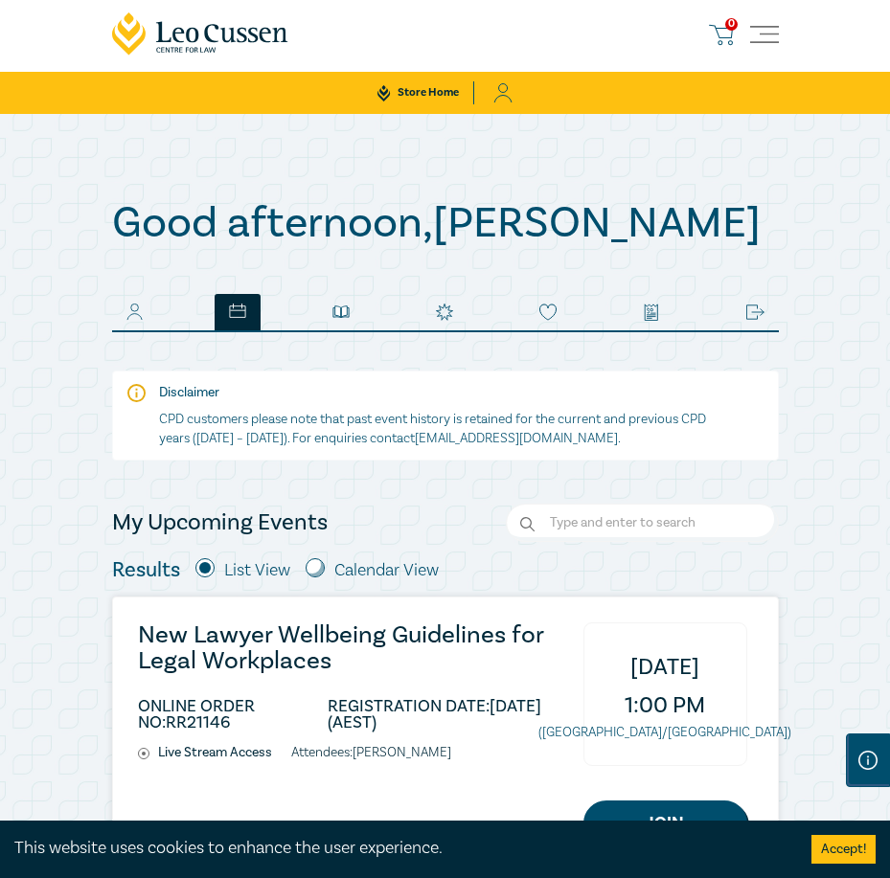
scroll to position [0, 0]
